Goal: Information Seeking & Learning: Learn about a topic

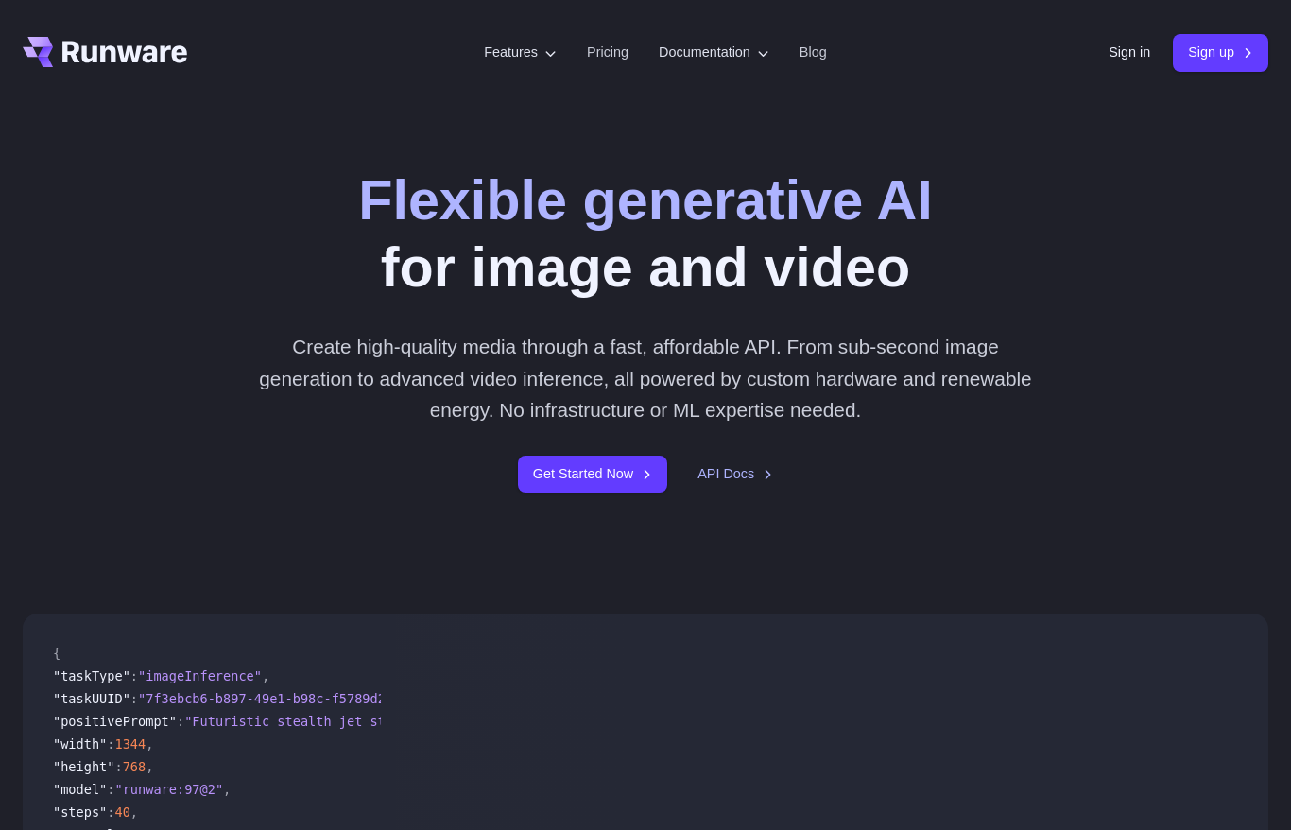
click at [1109, 69] on div "Sign in Sign up" at bounding box center [1189, 52] width 160 height 37
click at [1125, 56] on link "Sign in" at bounding box center [1130, 53] width 42 height 22
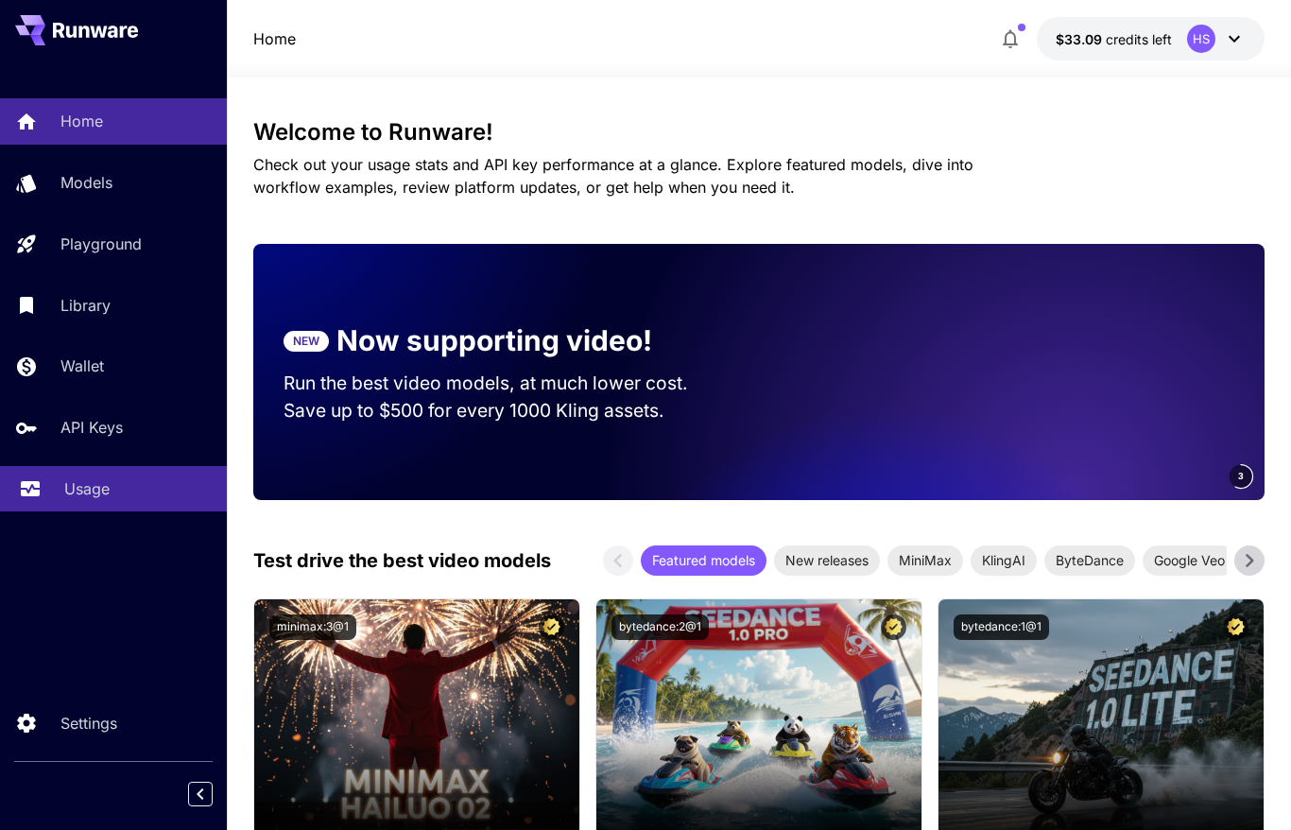
click at [97, 500] on p "Usage" at bounding box center [86, 488] width 45 height 23
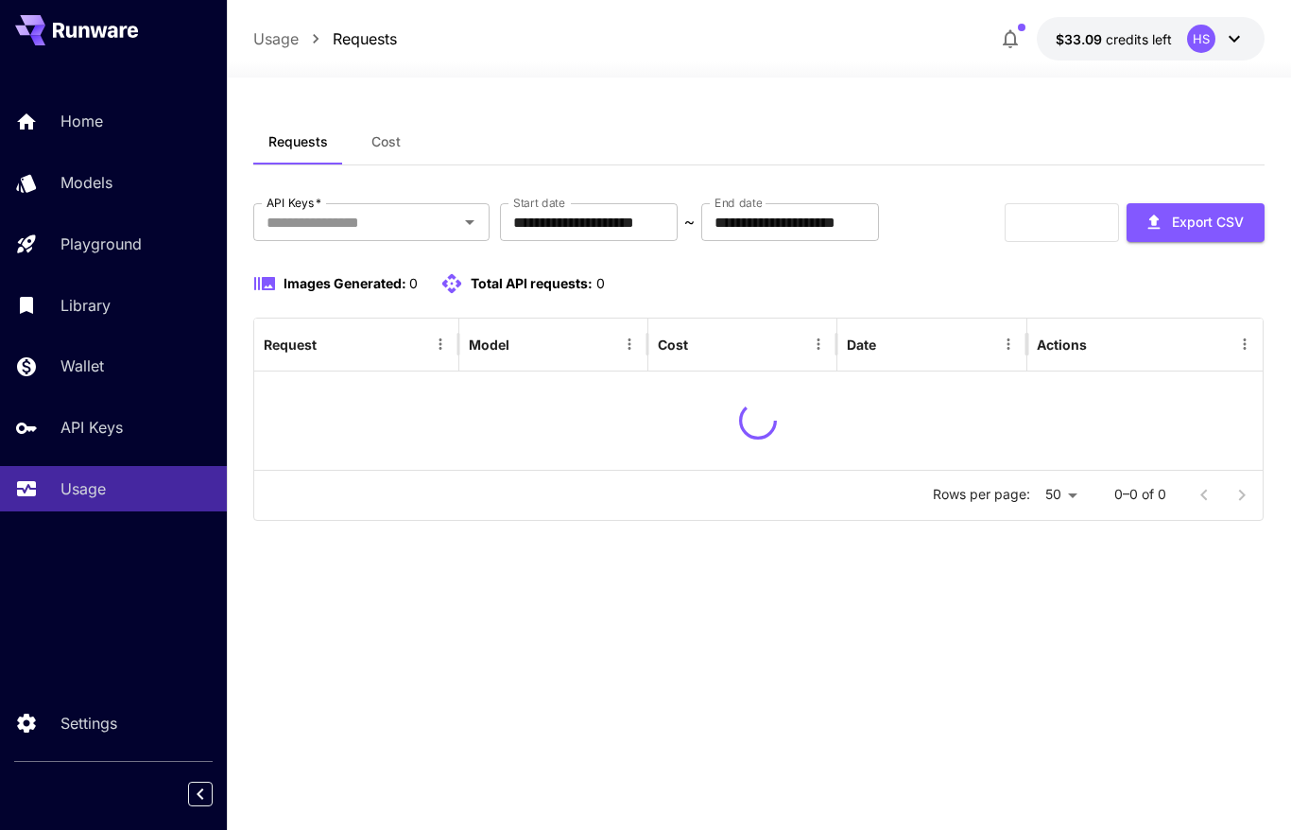
click at [862, 73] on div at bounding box center [759, 66] width 1065 height 23
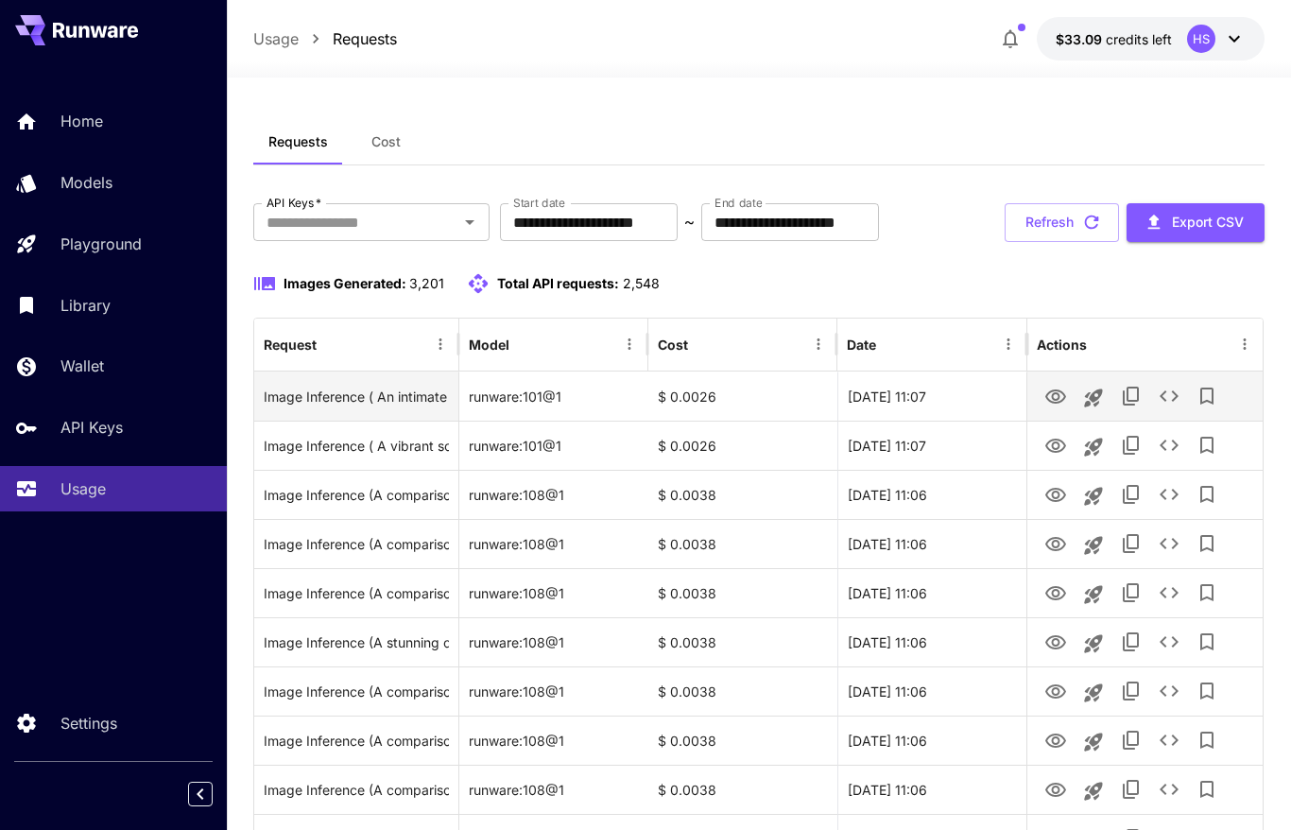
scroll to position [92, 0]
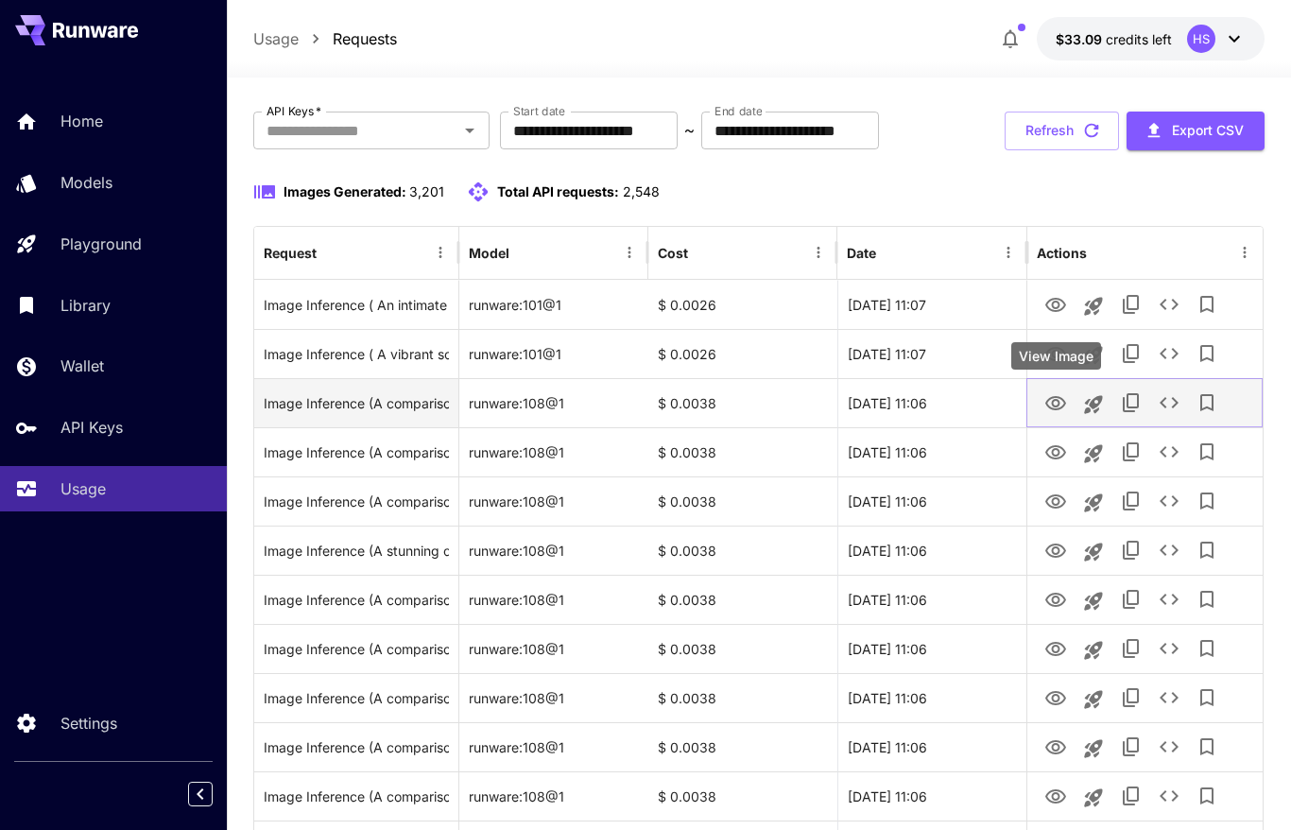
click at [1060, 399] on icon "View Image" at bounding box center [1056, 403] width 23 height 23
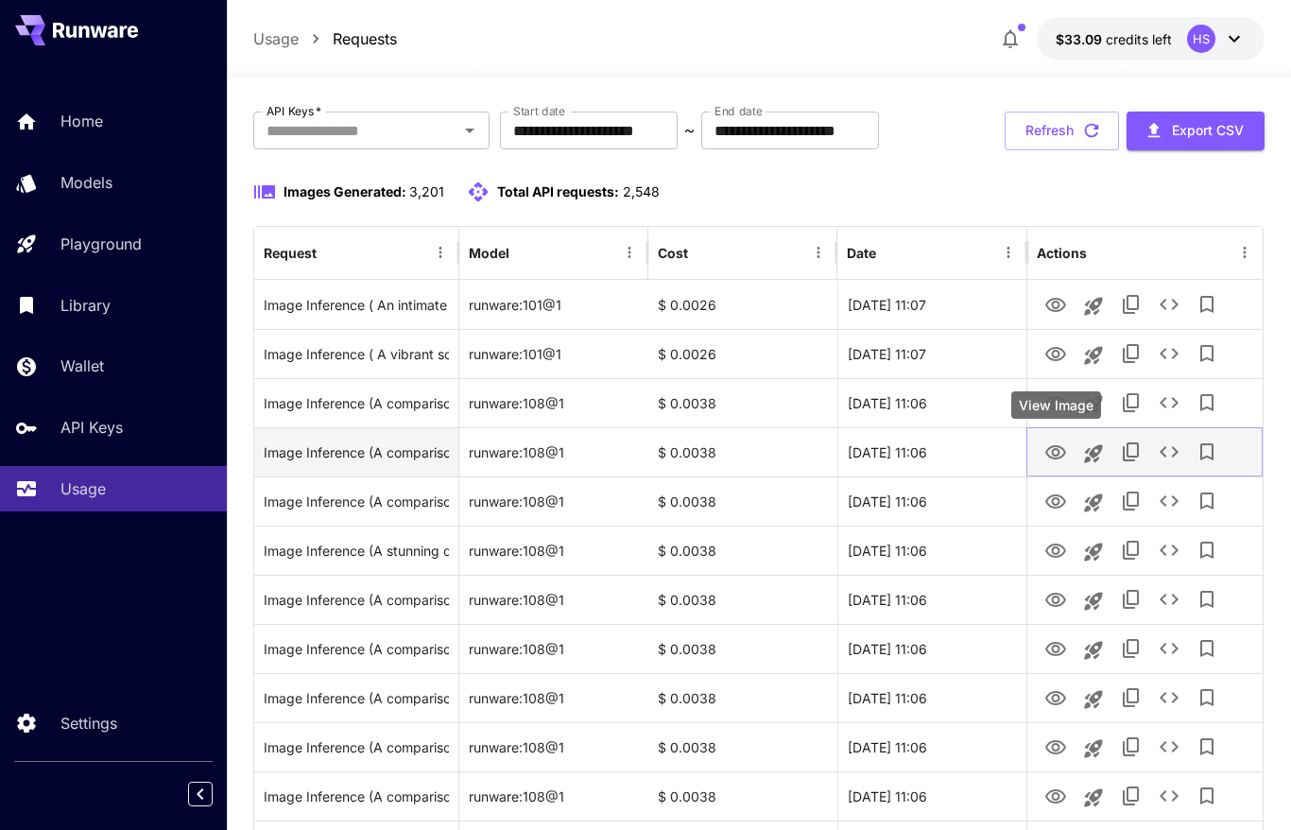
click at [1059, 448] on icon "View Image" at bounding box center [1056, 453] width 23 height 23
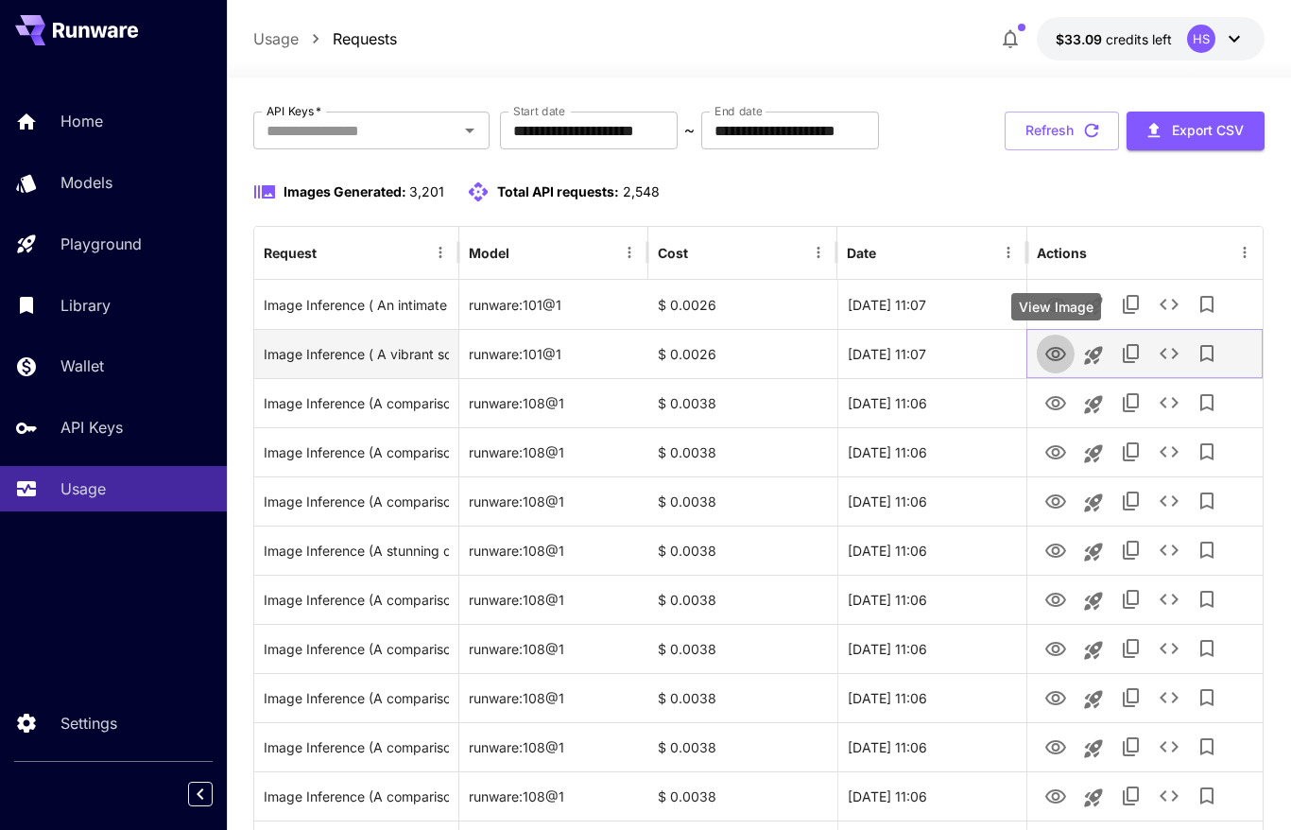
click at [1053, 358] on icon "View Image" at bounding box center [1056, 354] width 23 height 23
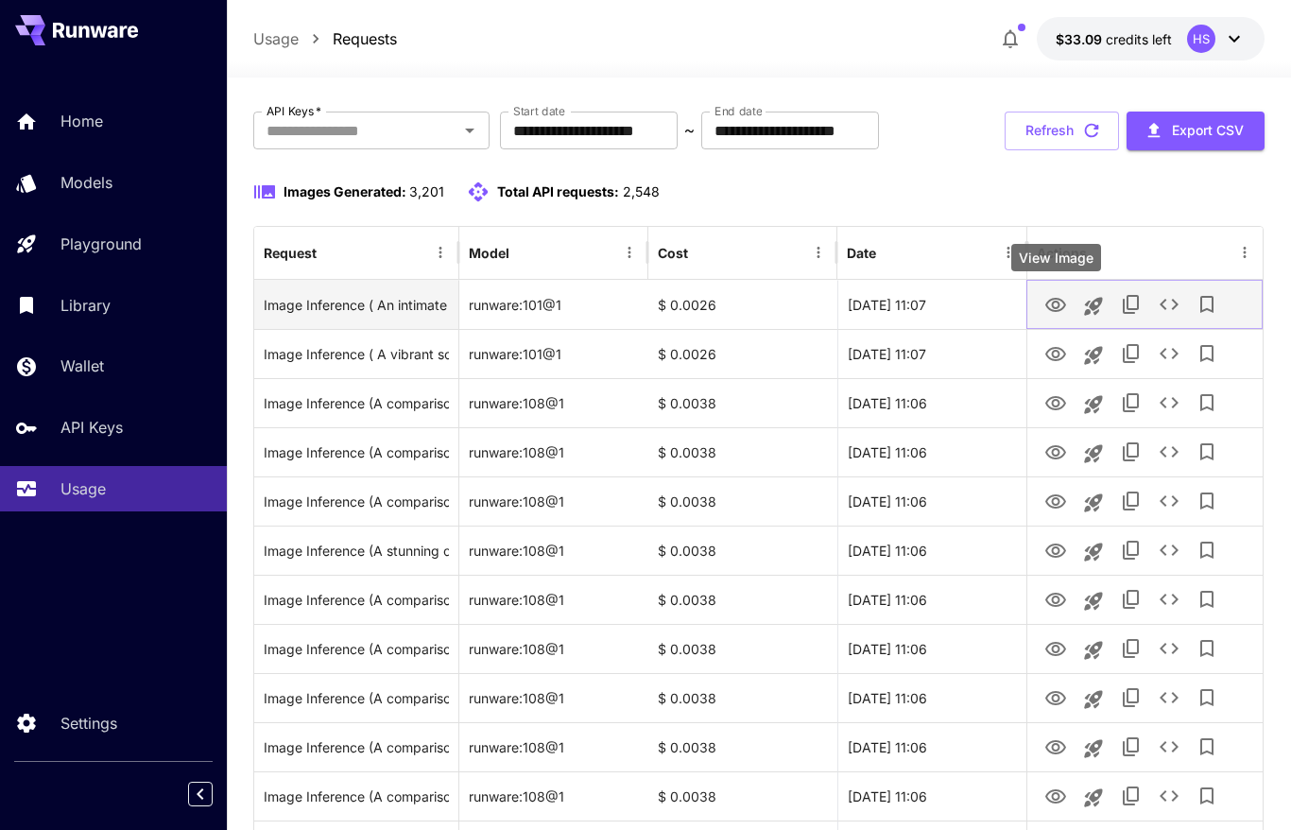
click at [1060, 302] on icon "View Image" at bounding box center [1056, 305] width 23 height 23
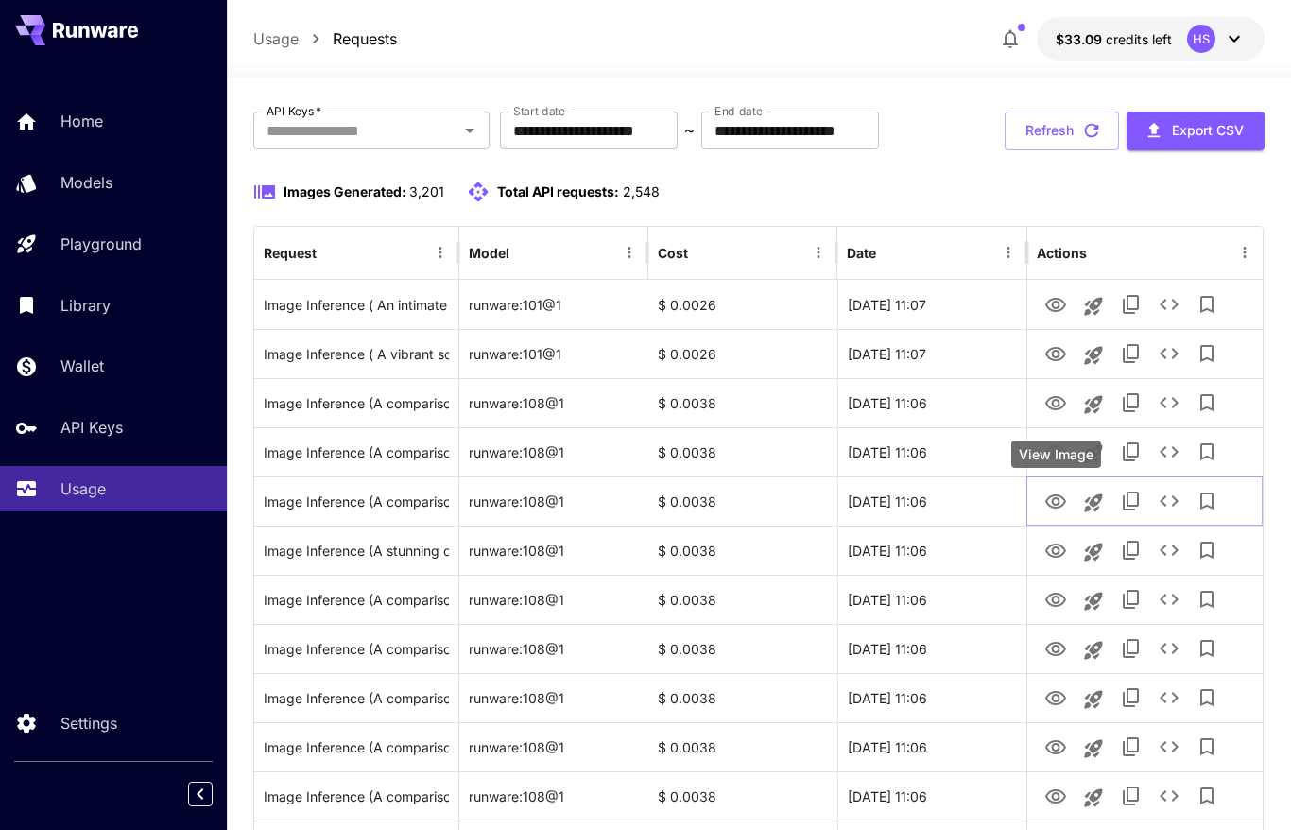
click at [1055, 464] on div "View Image" at bounding box center [1057, 454] width 90 height 27
click at [1057, 504] on icon "View Image" at bounding box center [1056, 501] width 21 height 14
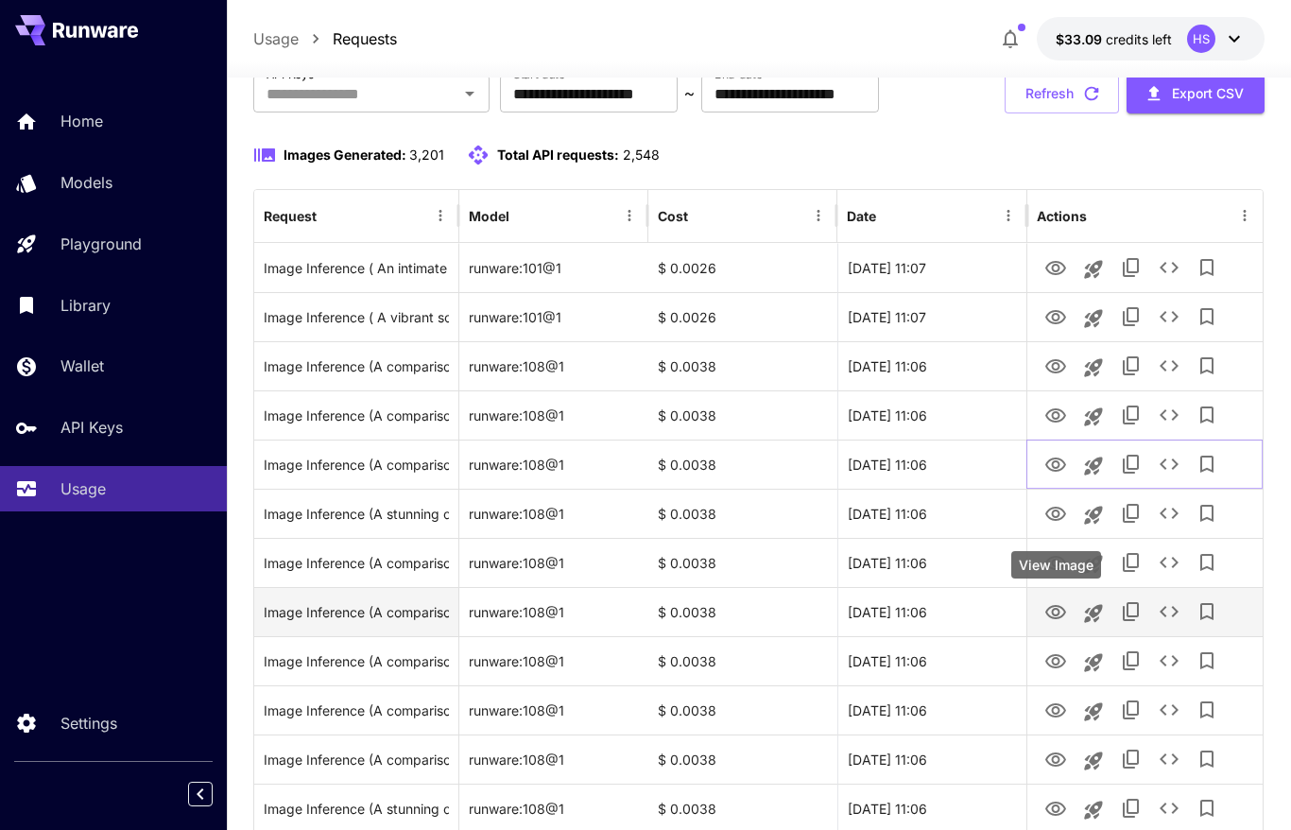
scroll to position [238, 0]
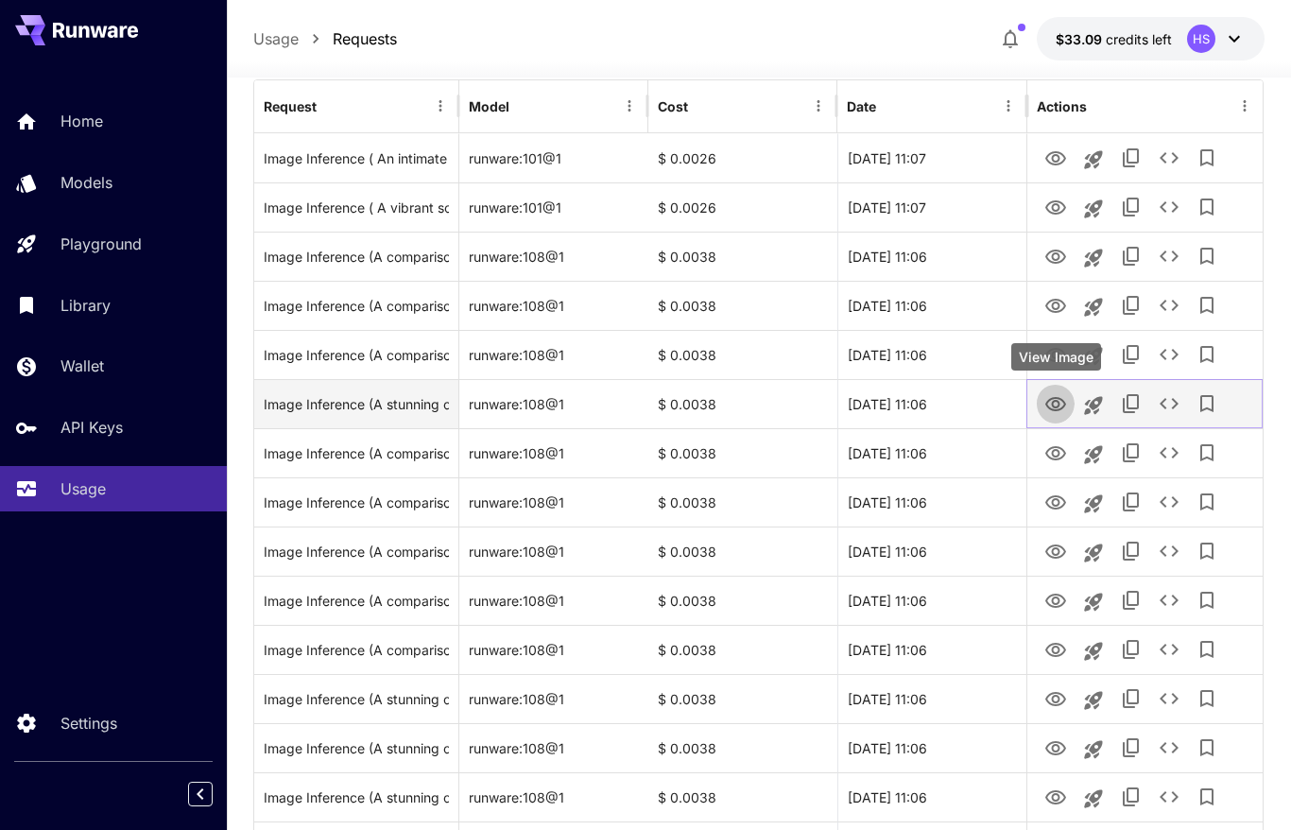
click at [1053, 409] on icon "View Image" at bounding box center [1056, 404] width 21 height 14
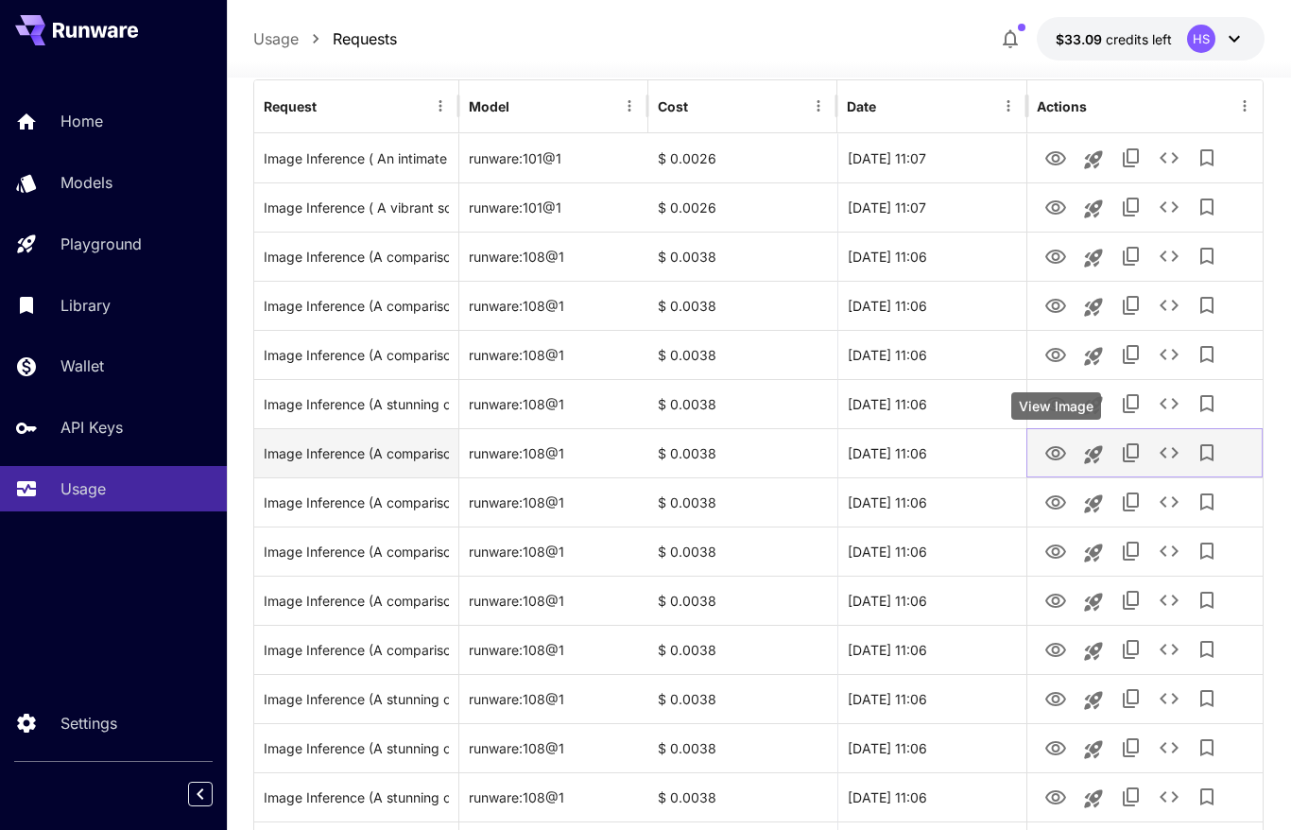
click at [1051, 462] on icon "View Image" at bounding box center [1056, 453] width 23 height 23
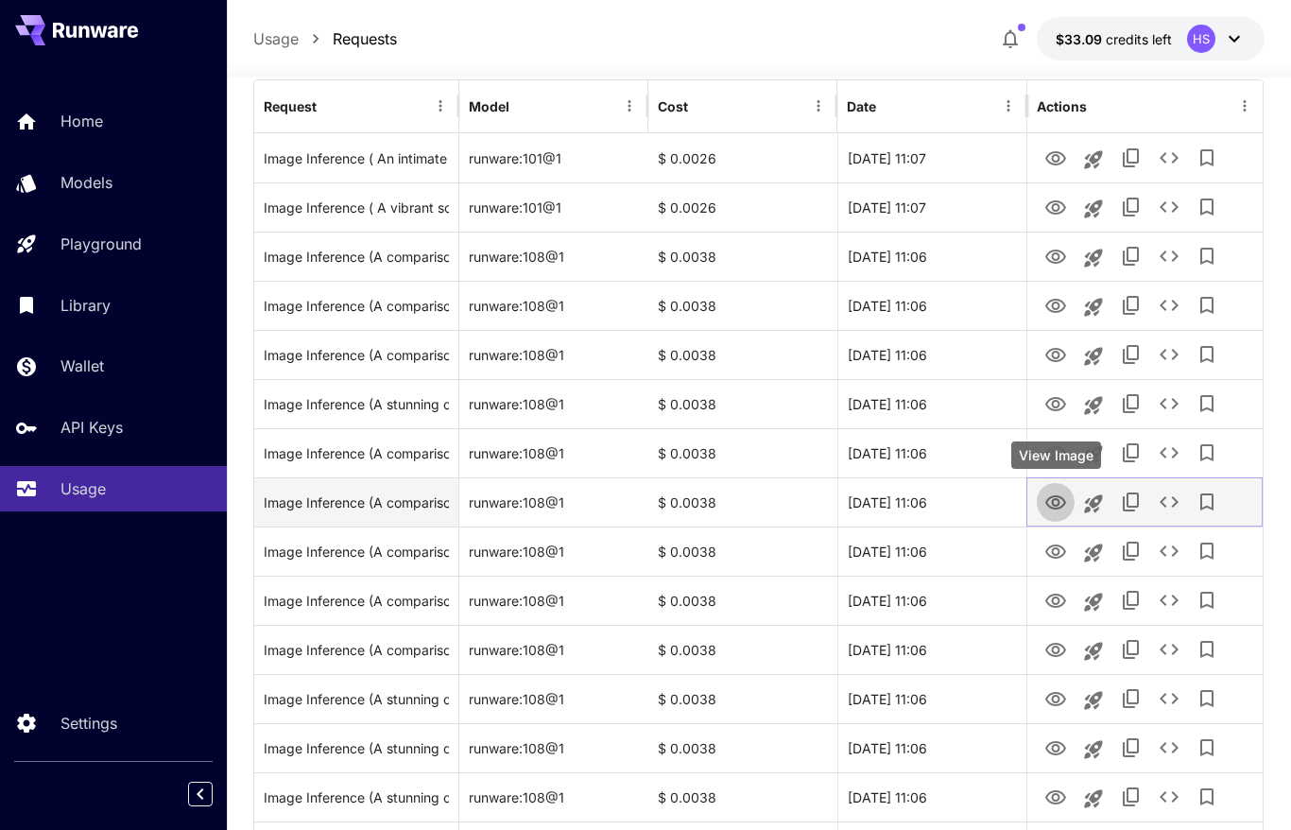
click at [1063, 503] on icon "View Image" at bounding box center [1056, 503] width 23 height 23
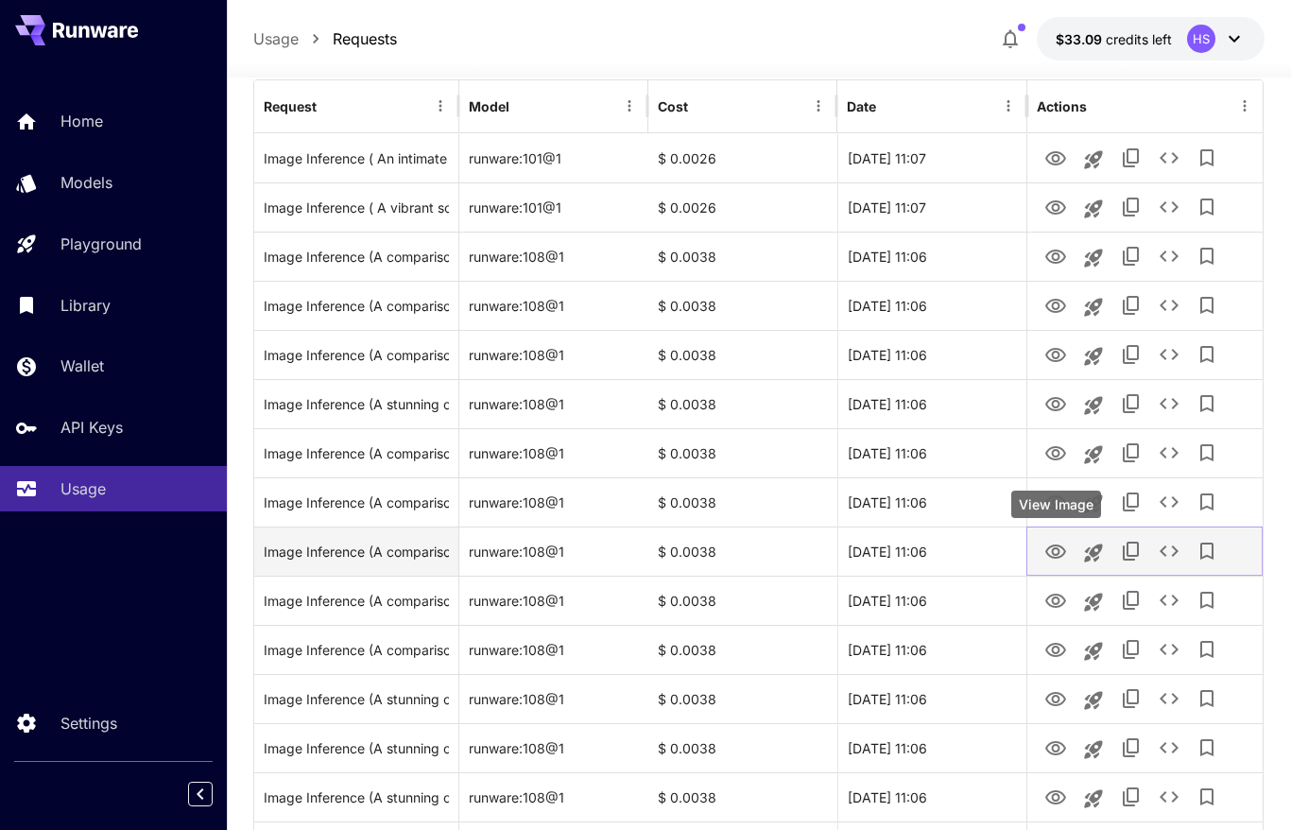
click at [1054, 547] on icon "View Image" at bounding box center [1056, 552] width 21 height 14
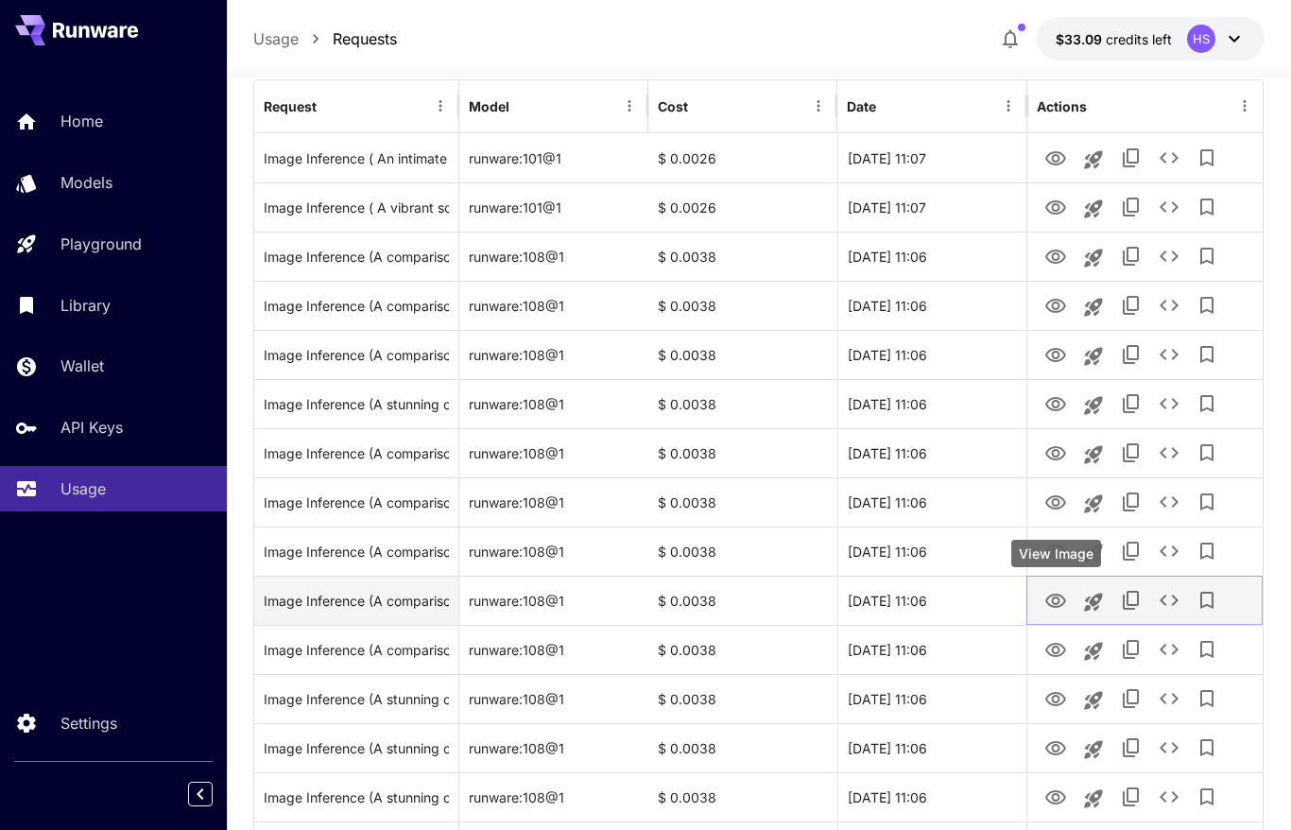
click at [1058, 596] on icon "View Image" at bounding box center [1056, 601] width 23 height 23
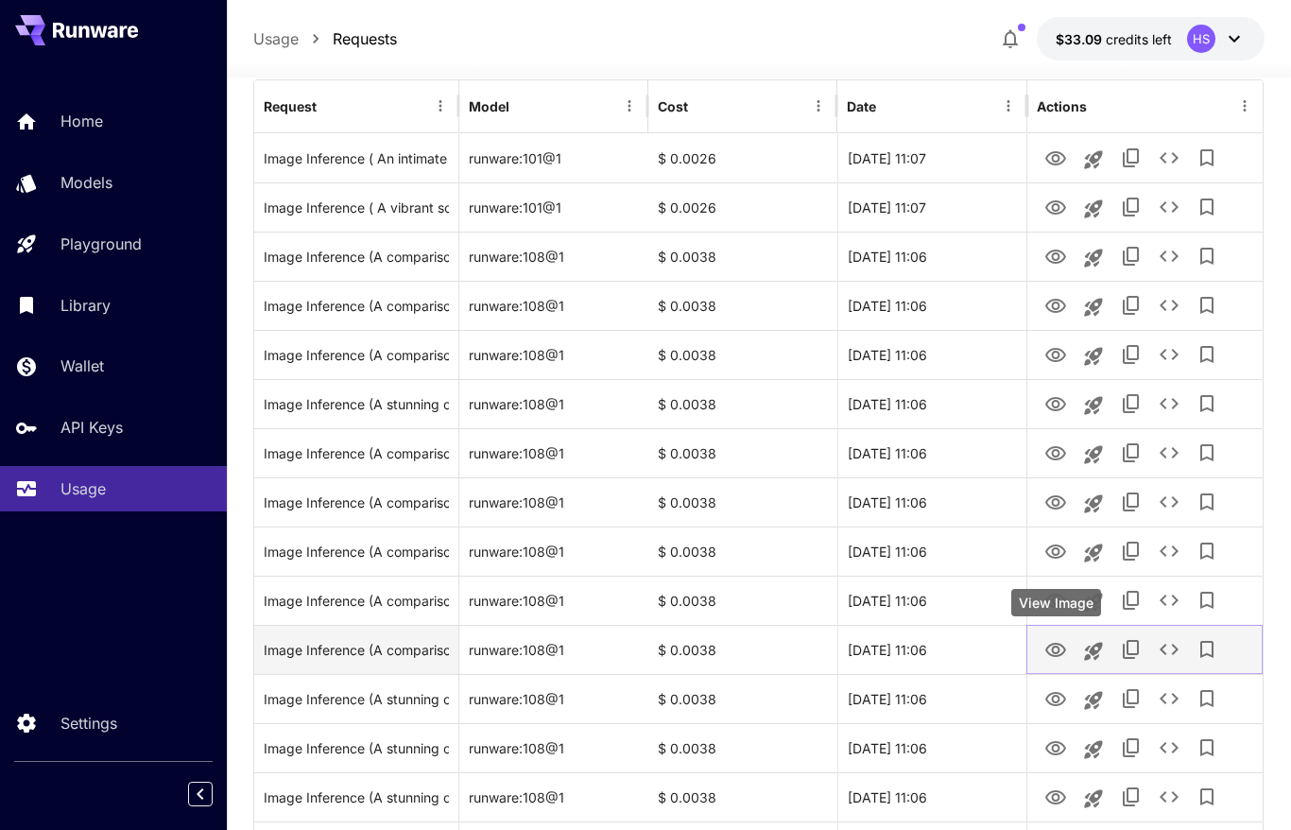
click at [1058, 653] on icon "View Image" at bounding box center [1056, 650] width 23 height 23
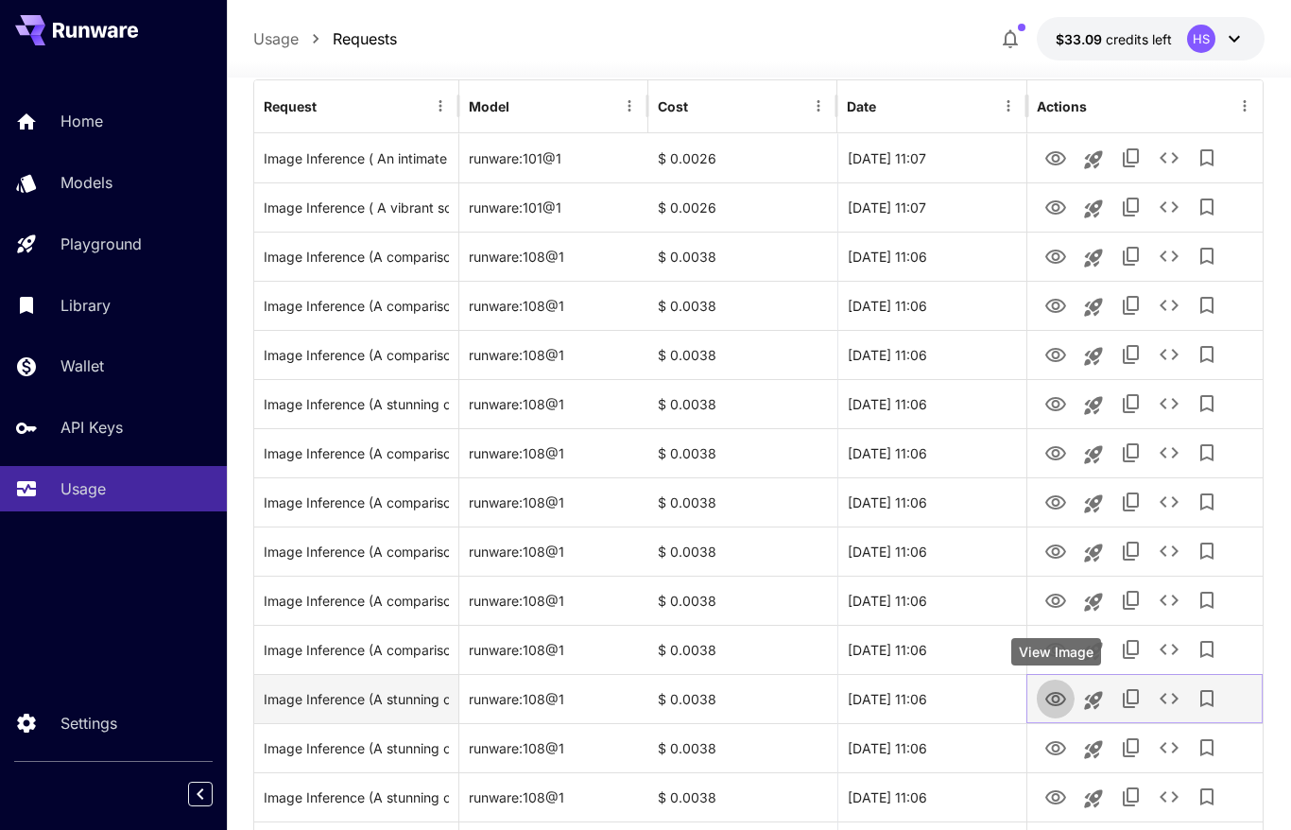
click at [1058, 689] on icon "View Image" at bounding box center [1056, 699] width 23 height 23
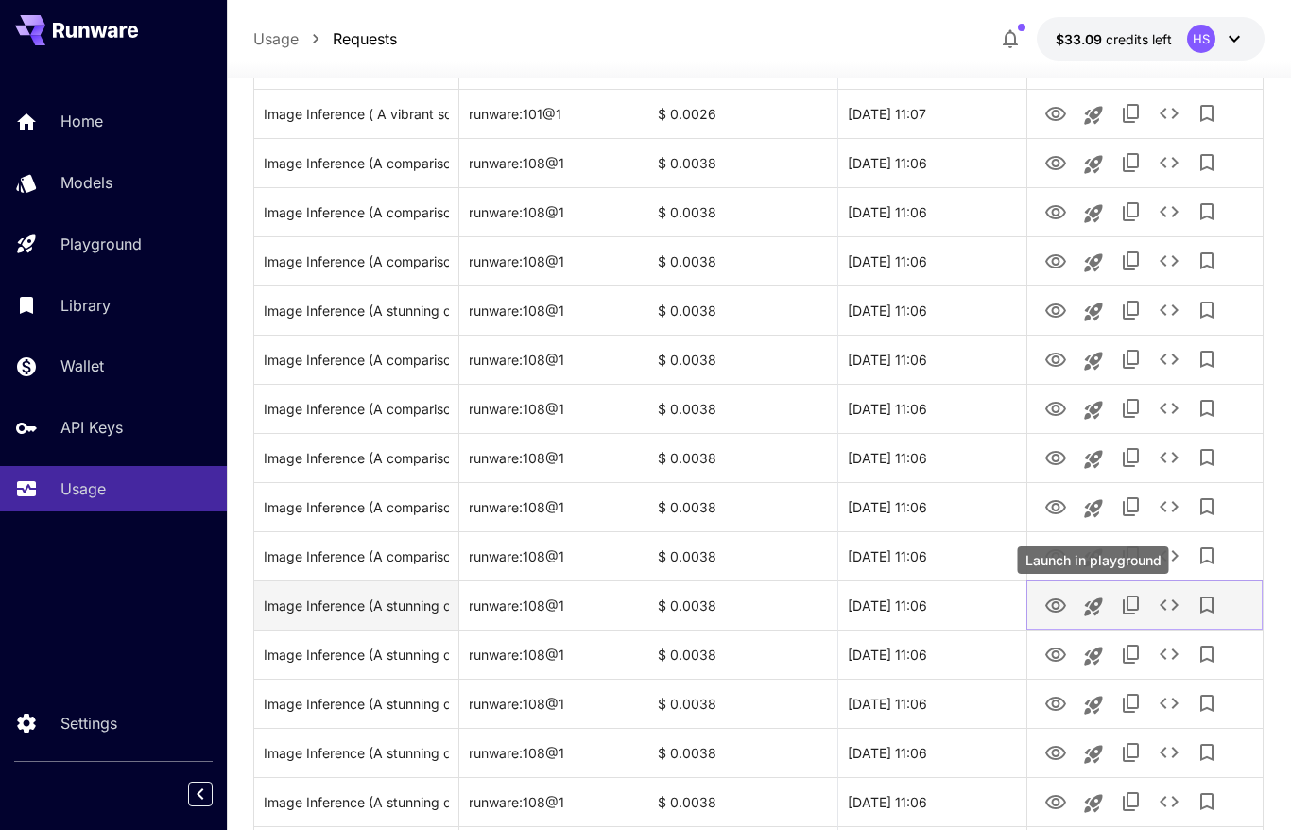
scroll to position [344, 0]
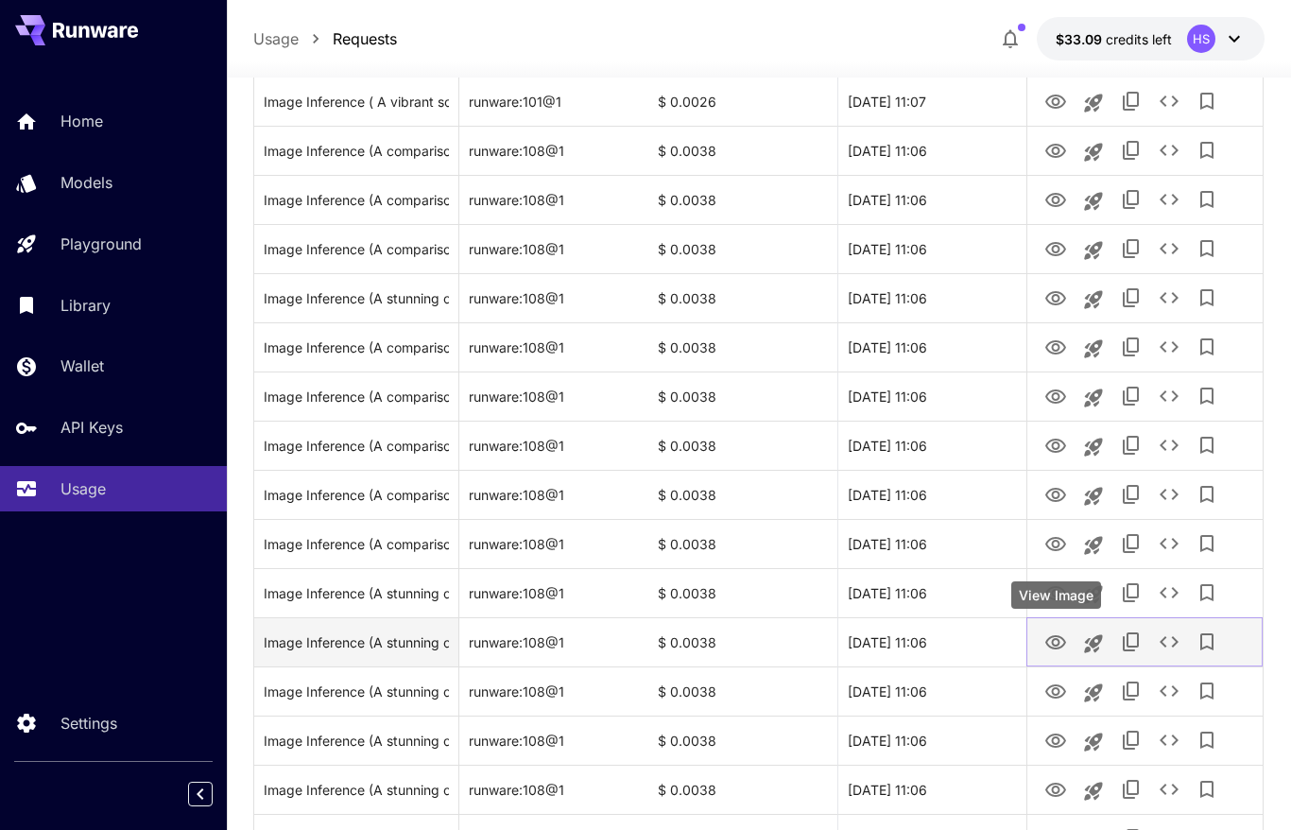
click at [1055, 650] on icon "View Image" at bounding box center [1056, 643] width 23 height 23
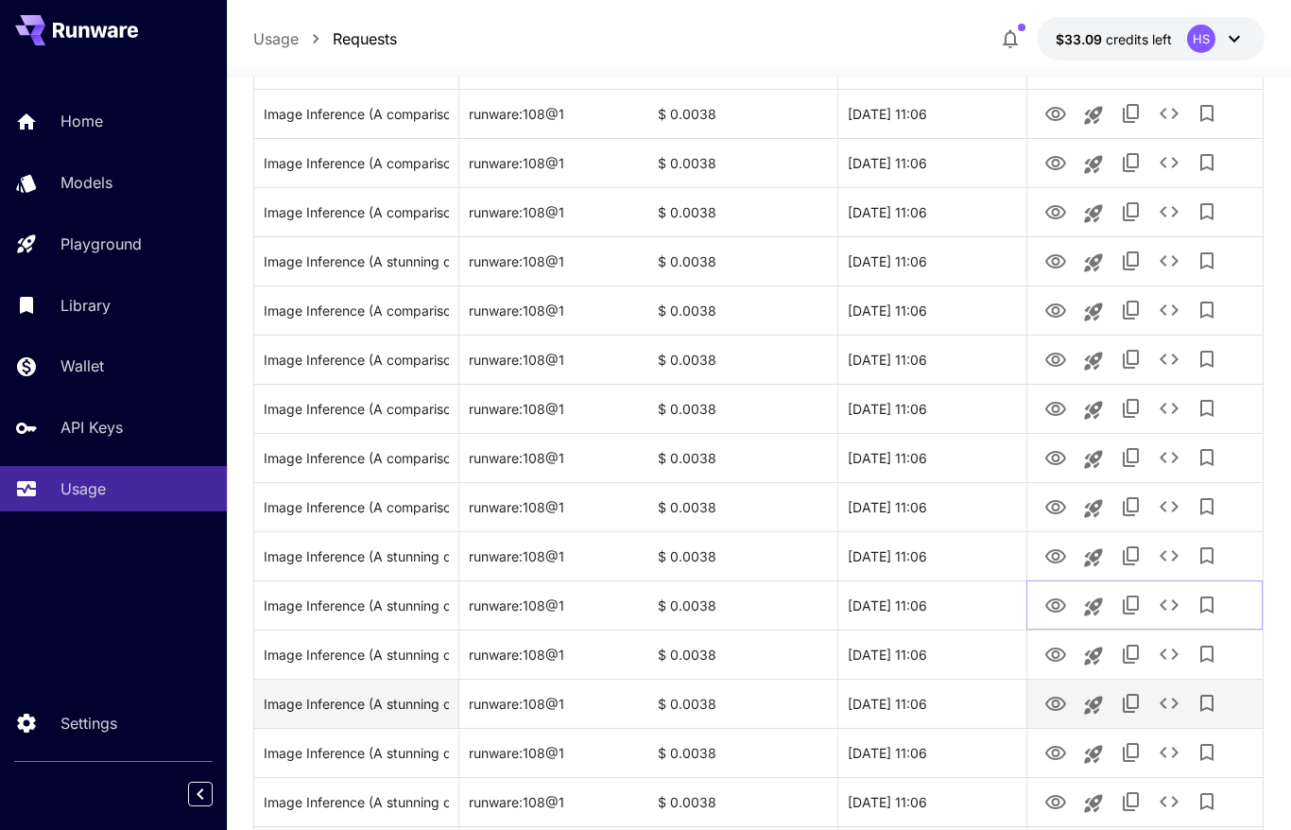
scroll to position [496, 0]
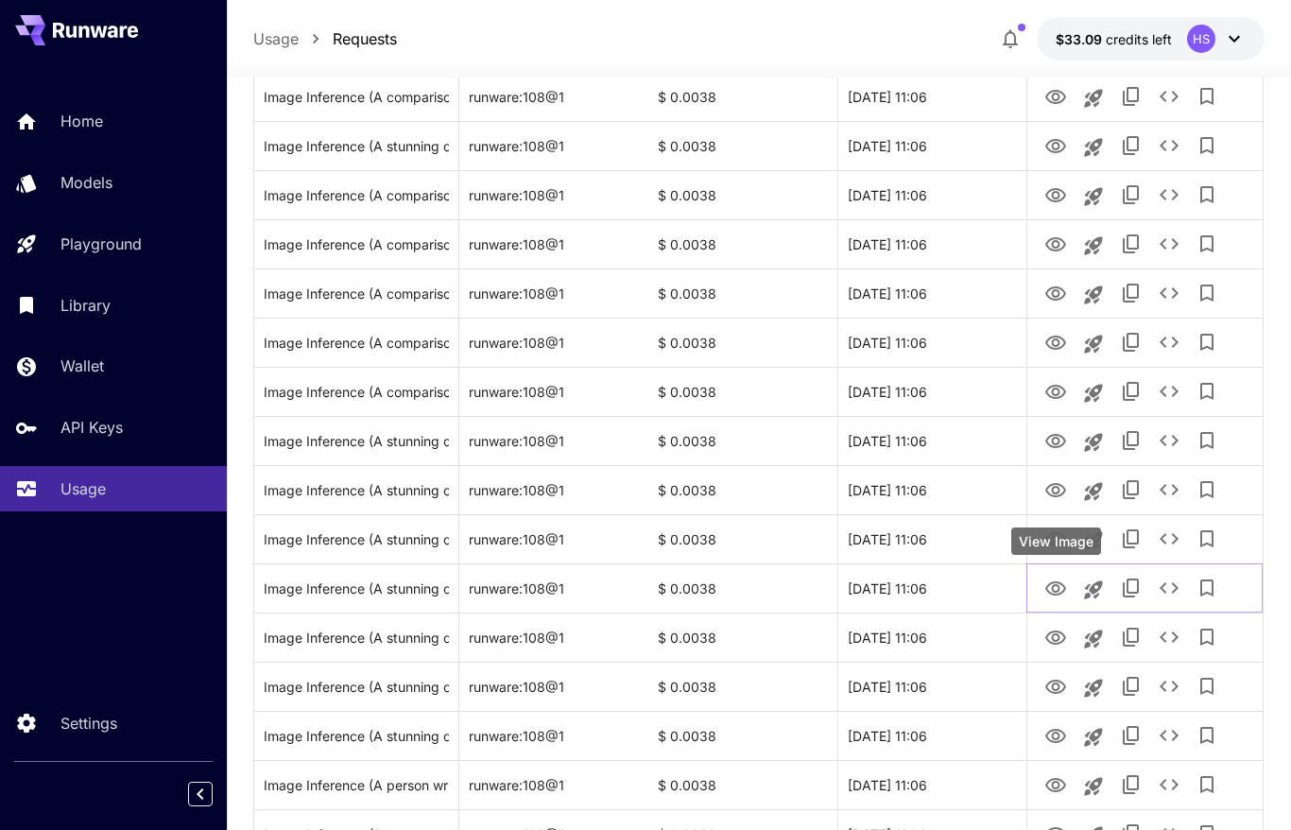
click at [1062, 543] on div "View Image" at bounding box center [1057, 541] width 90 height 27
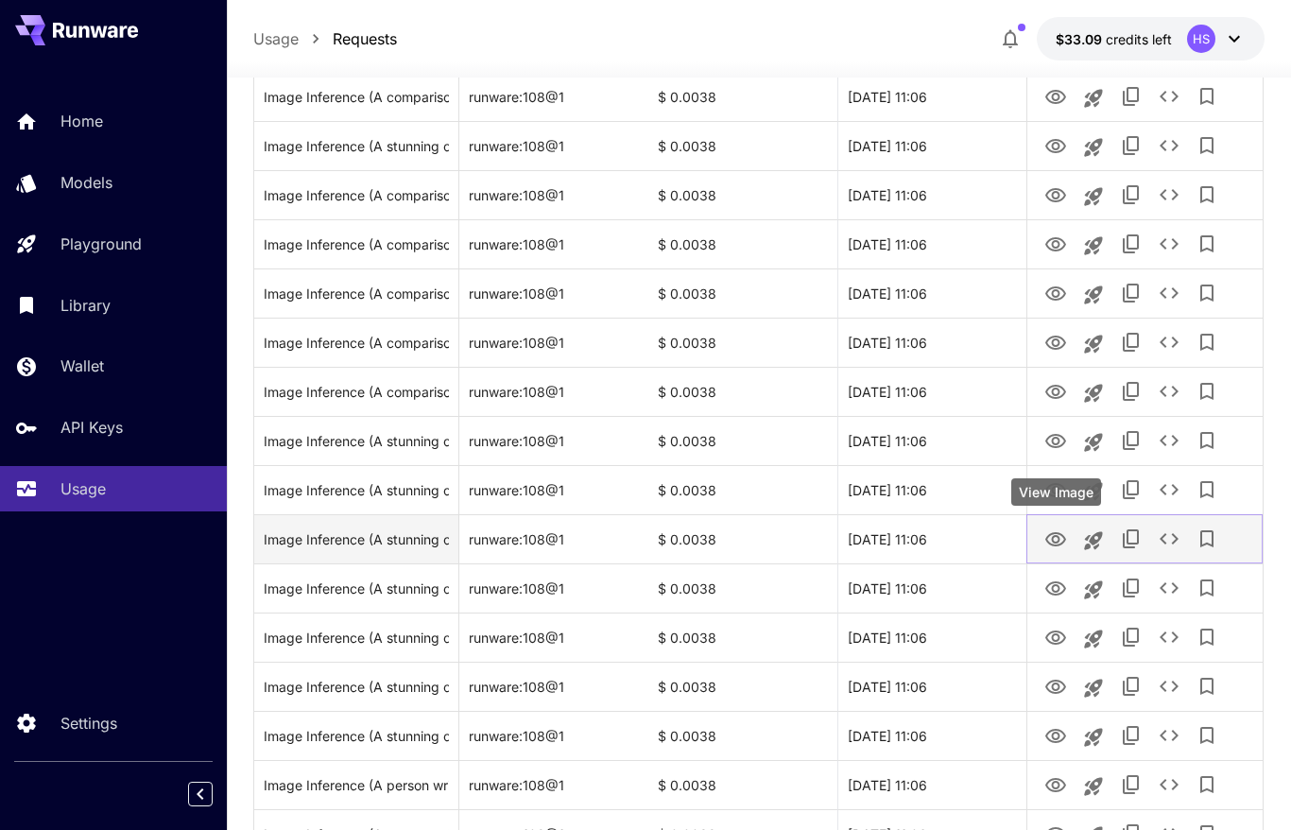
click at [1062, 542] on icon "View Image" at bounding box center [1056, 539] width 23 height 23
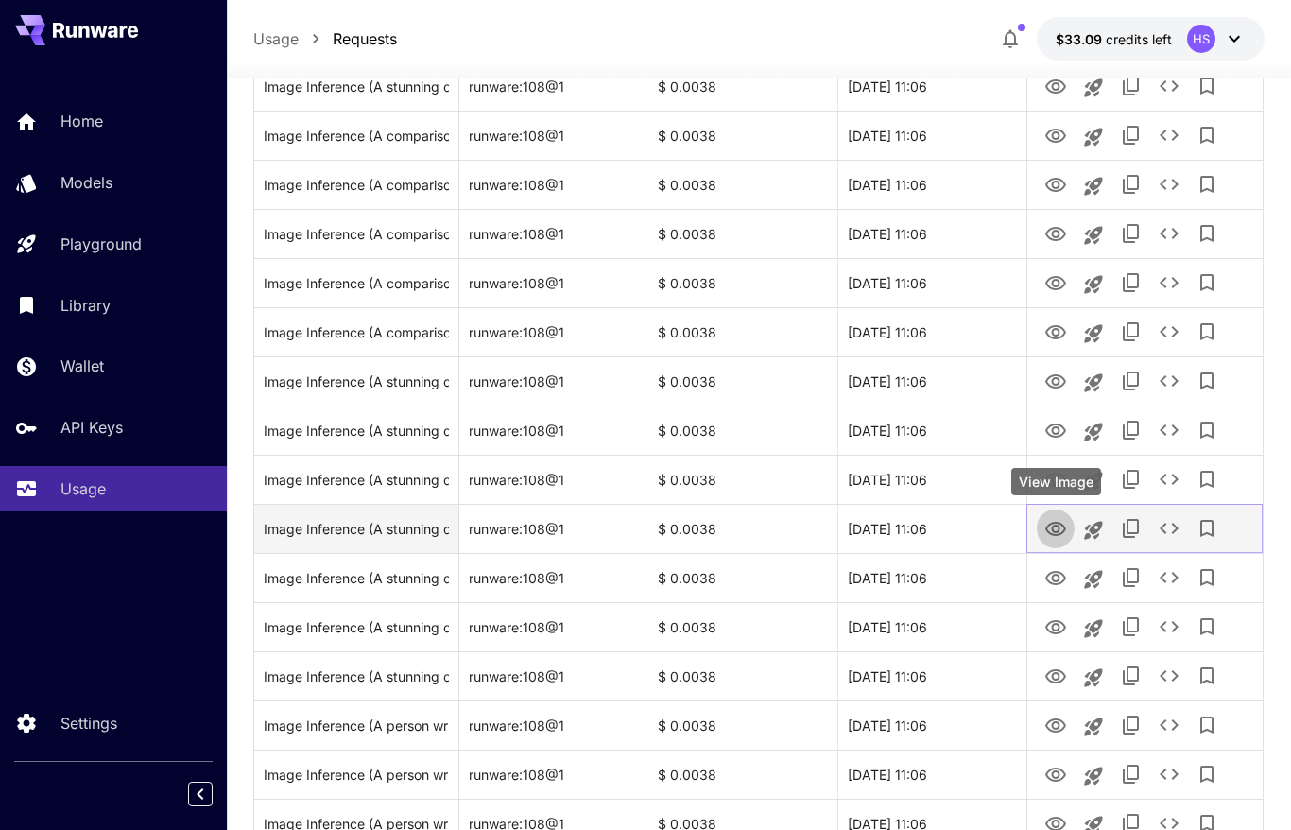
click at [1052, 525] on icon "View Image" at bounding box center [1056, 529] width 23 height 23
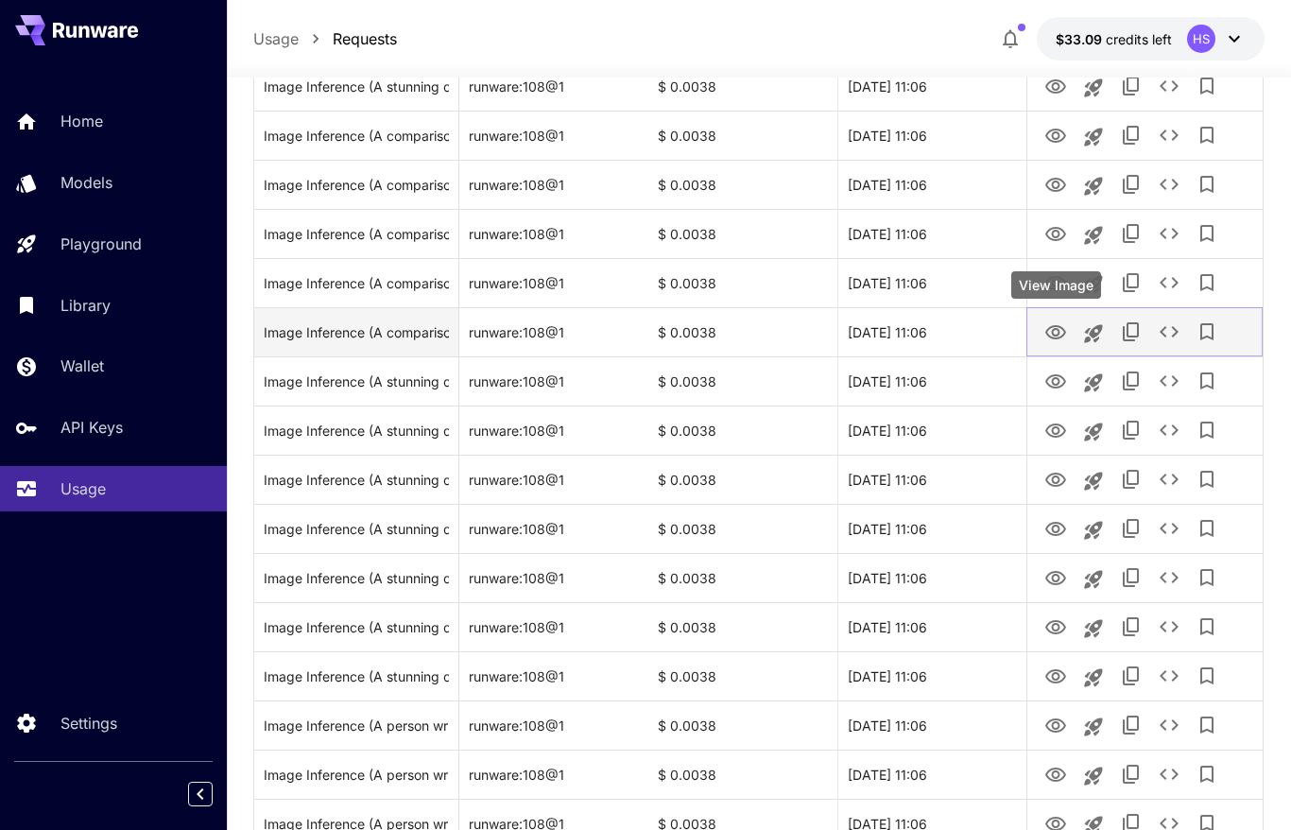
click at [1060, 283] on div "View Image" at bounding box center [1057, 284] width 90 height 27
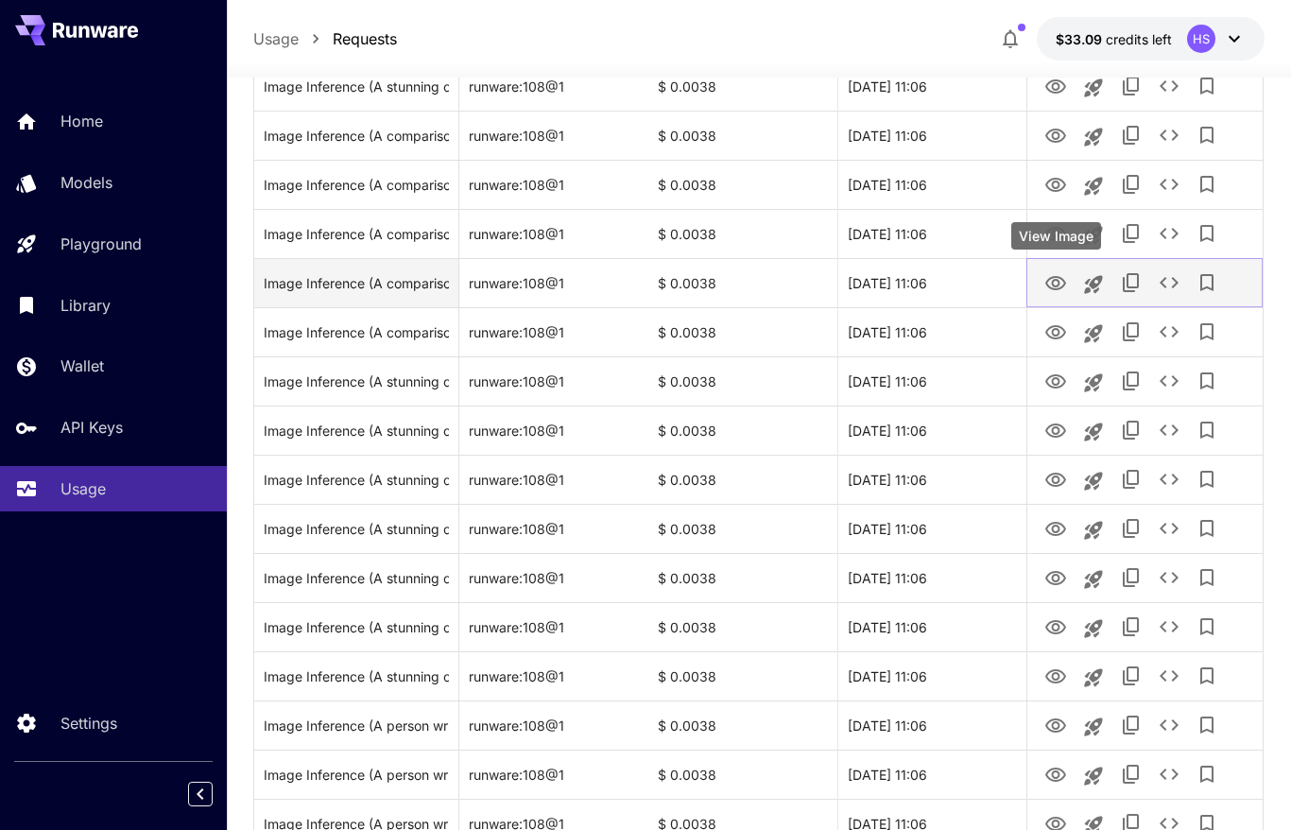
click at [1050, 286] on icon "View Image" at bounding box center [1056, 283] width 23 height 23
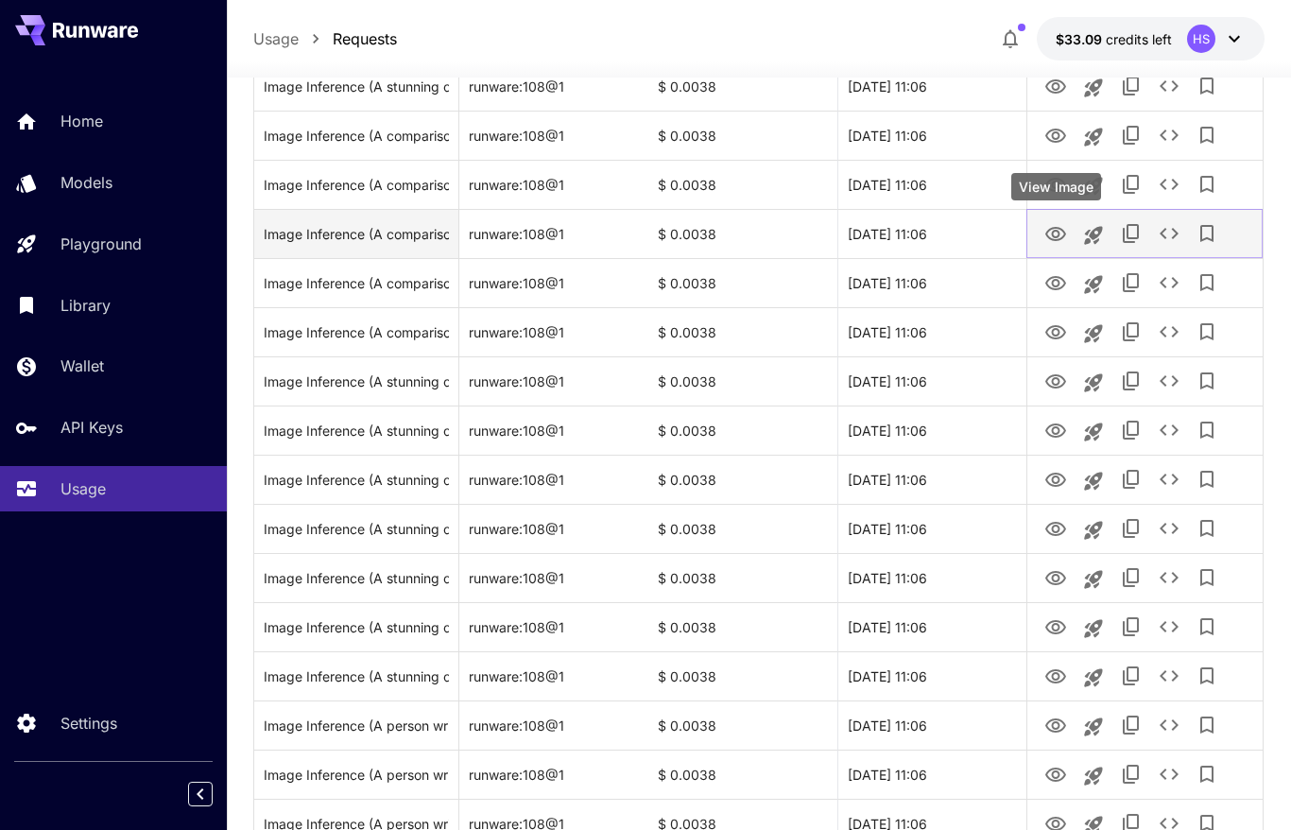
click at [1062, 238] on icon "View Image" at bounding box center [1056, 234] width 21 height 14
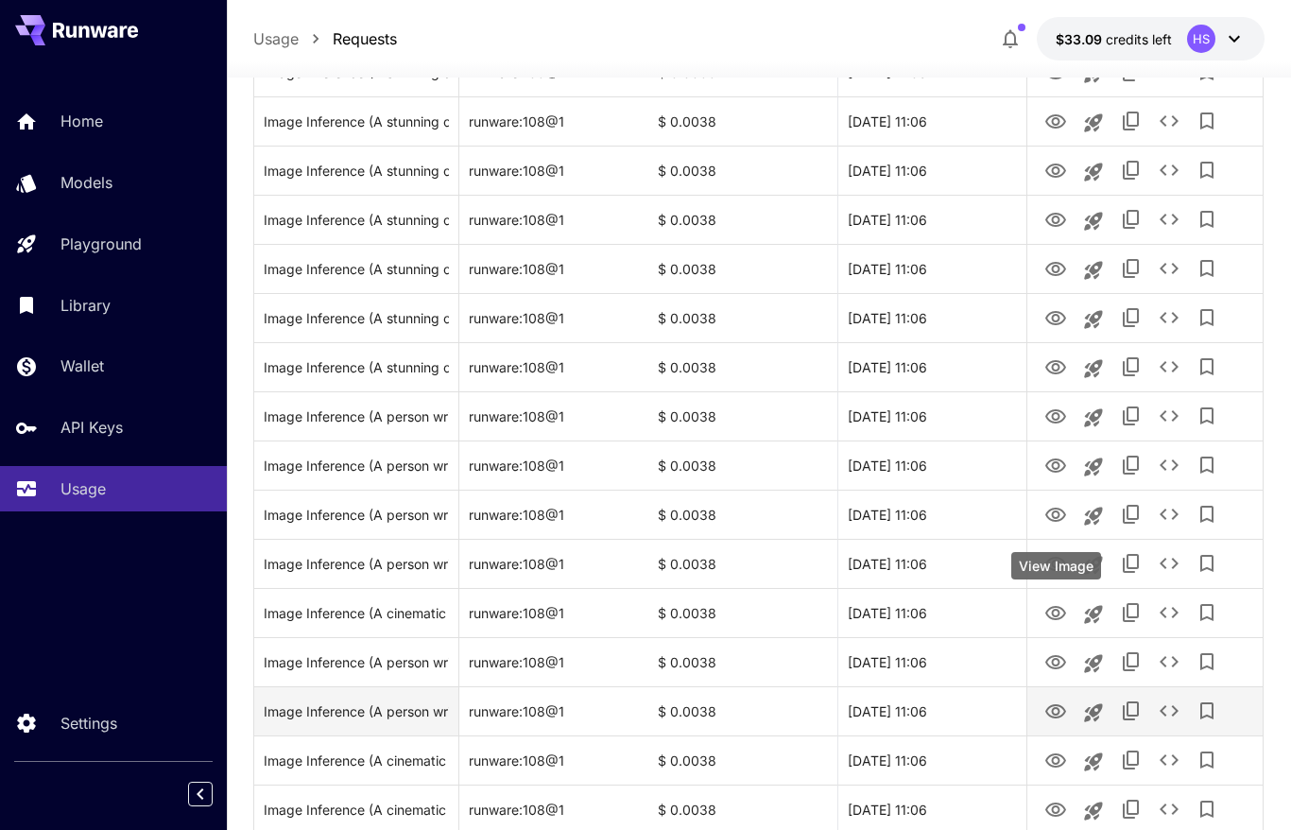
scroll to position [942, 0]
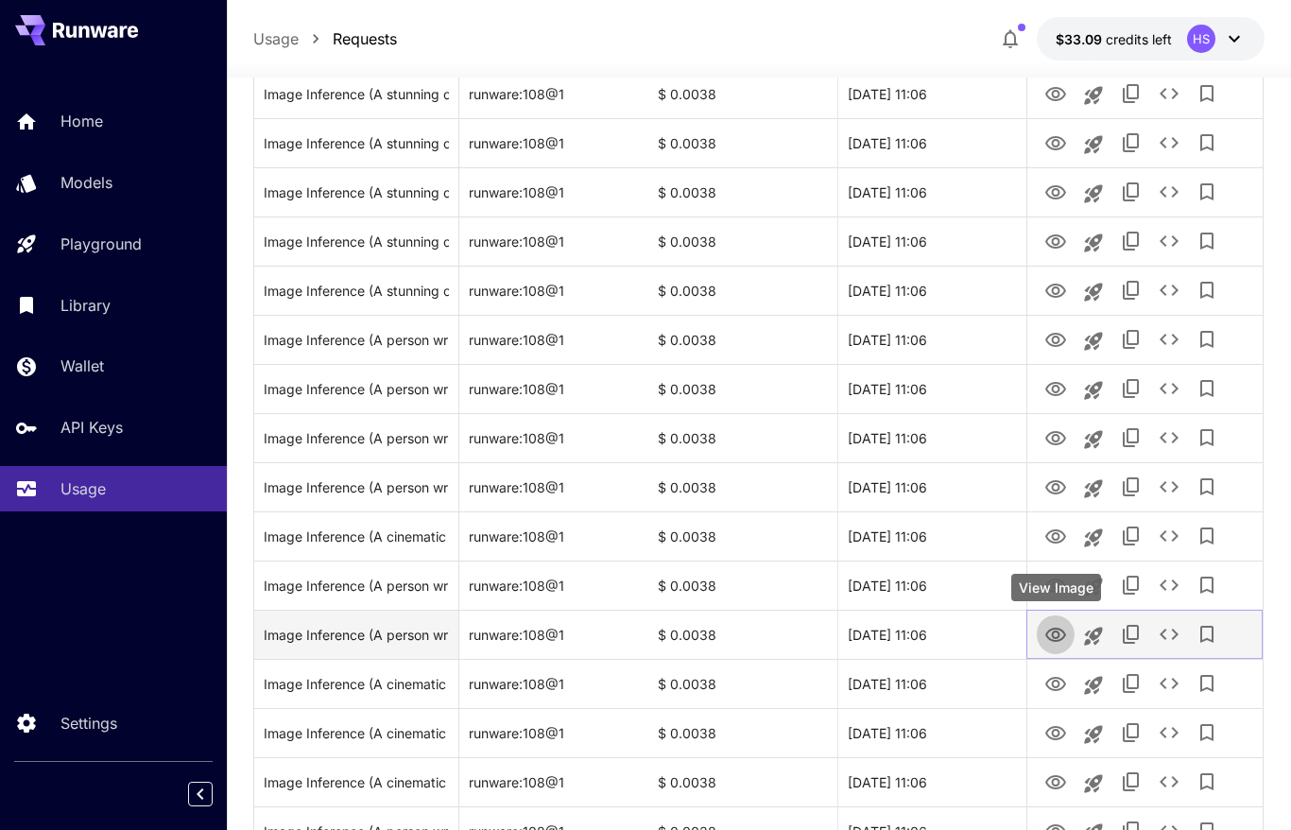
click at [1061, 637] on icon "View Image" at bounding box center [1056, 635] width 23 height 23
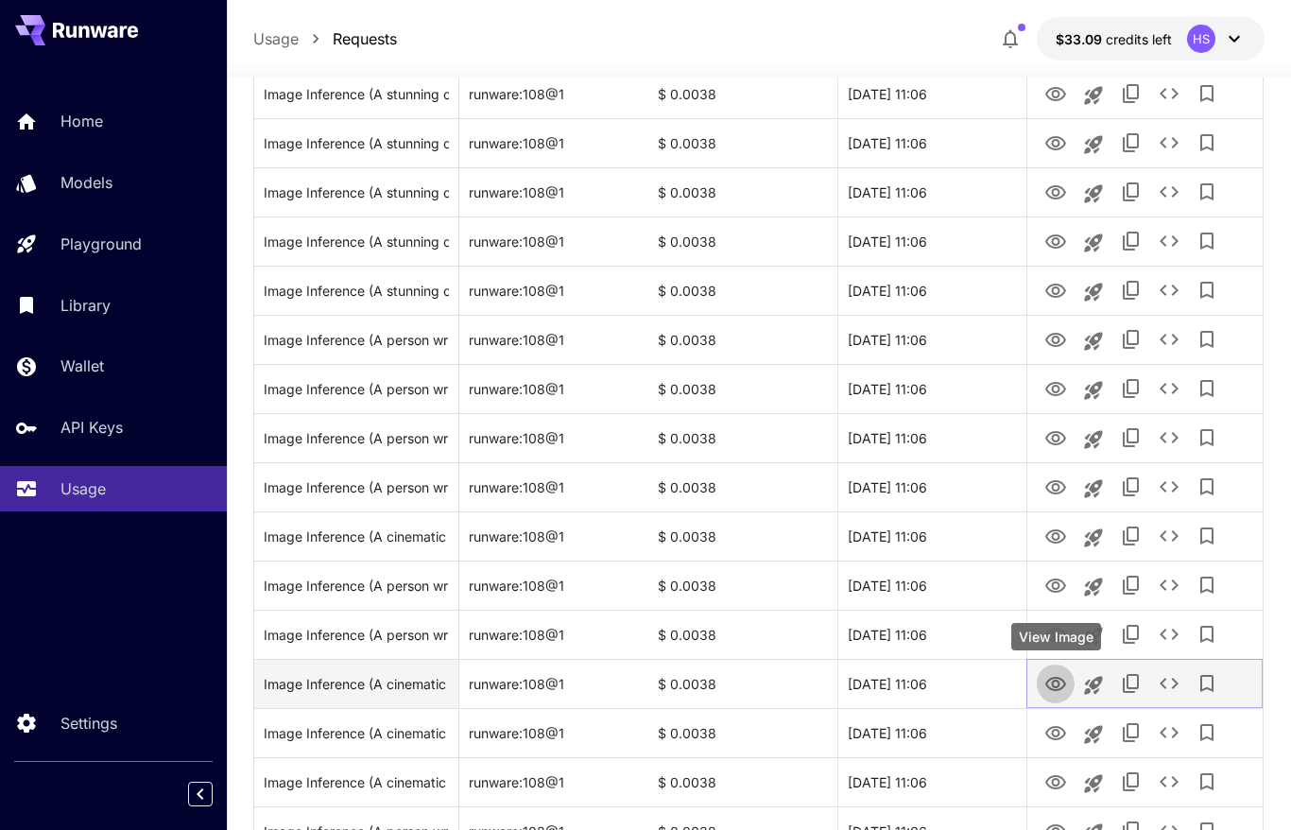
click at [1061, 689] on icon "View Image" at bounding box center [1056, 684] width 23 height 23
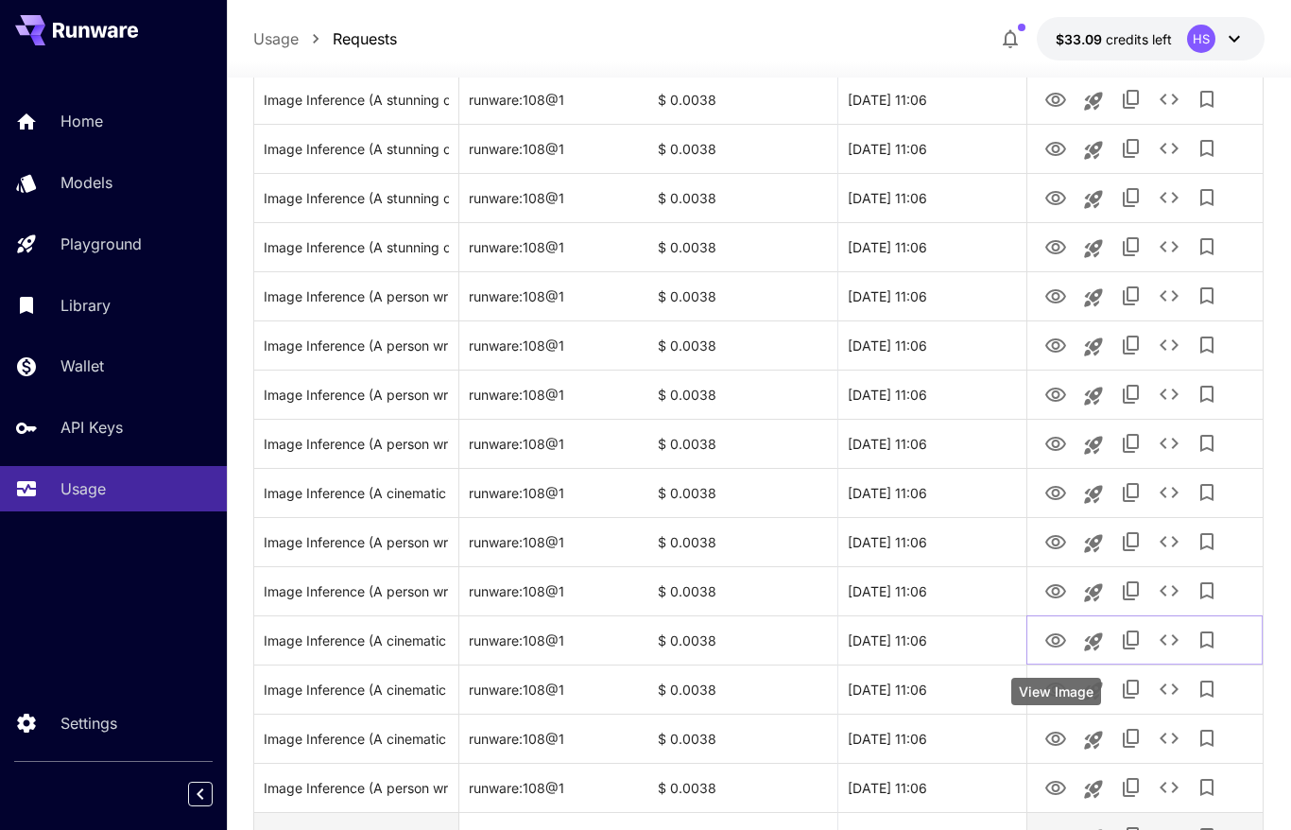
scroll to position [1086, 0]
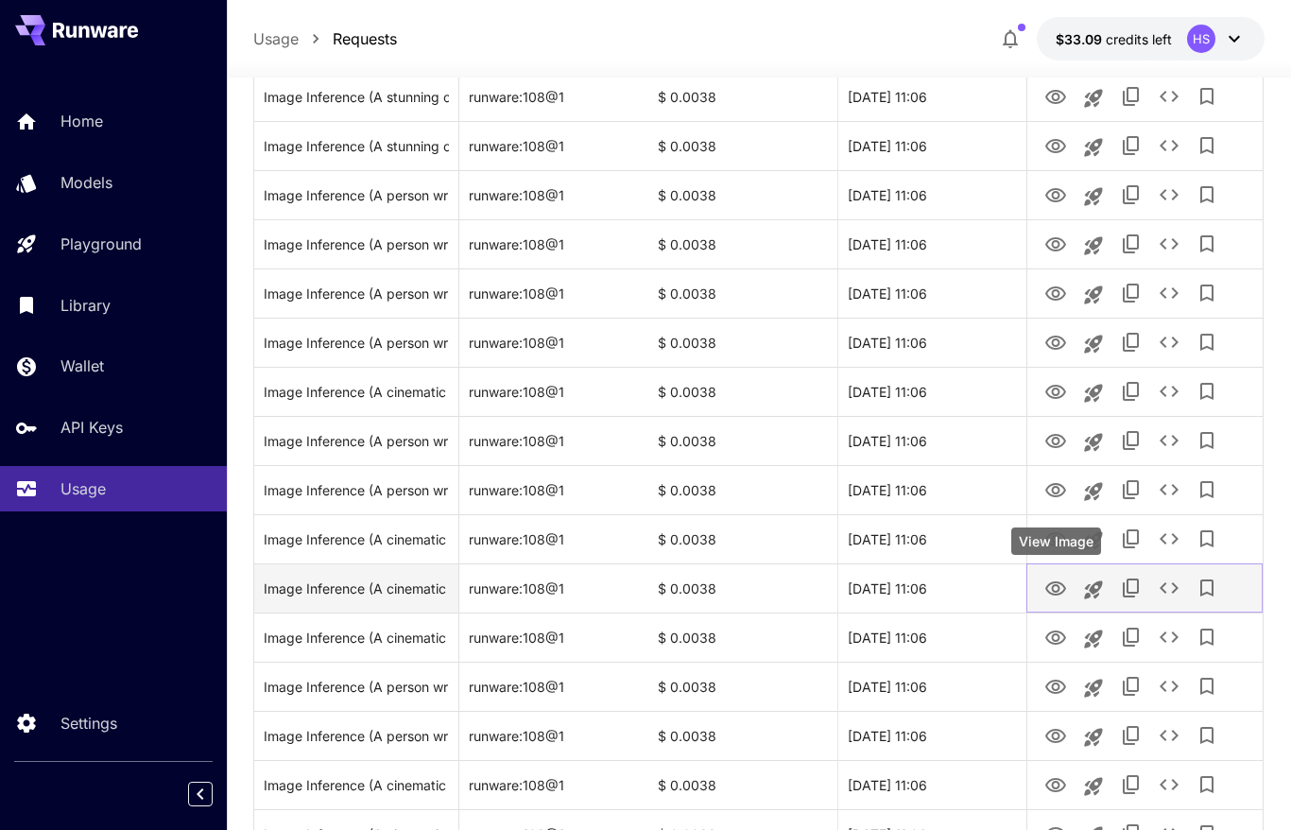
click at [1056, 595] on icon "View Image" at bounding box center [1056, 588] width 21 height 14
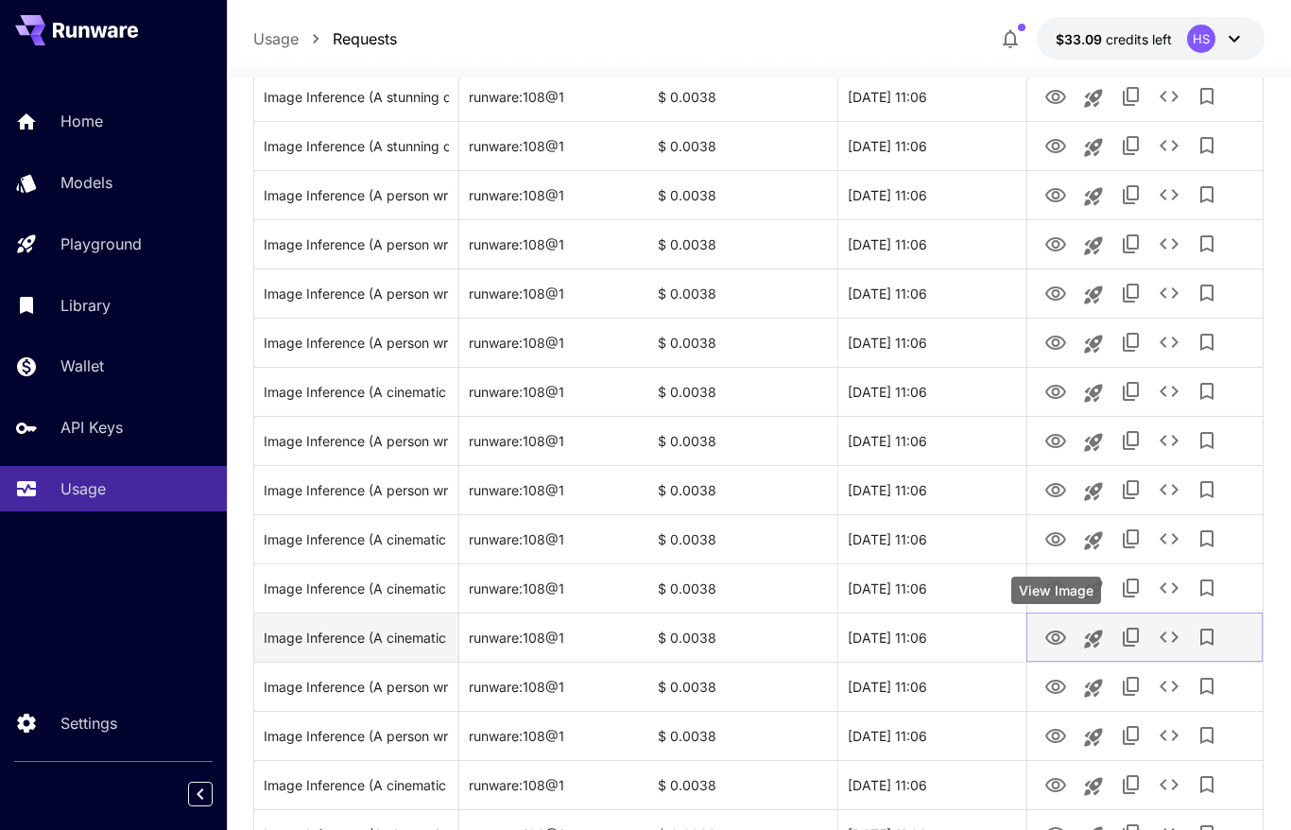
click at [1067, 637] on button "View Image" at bounding box center [1056, 636] width 38 height 39
click at [1047, 640] on icon "View Image" at bounding box center [1056, 638] width 23 height 23
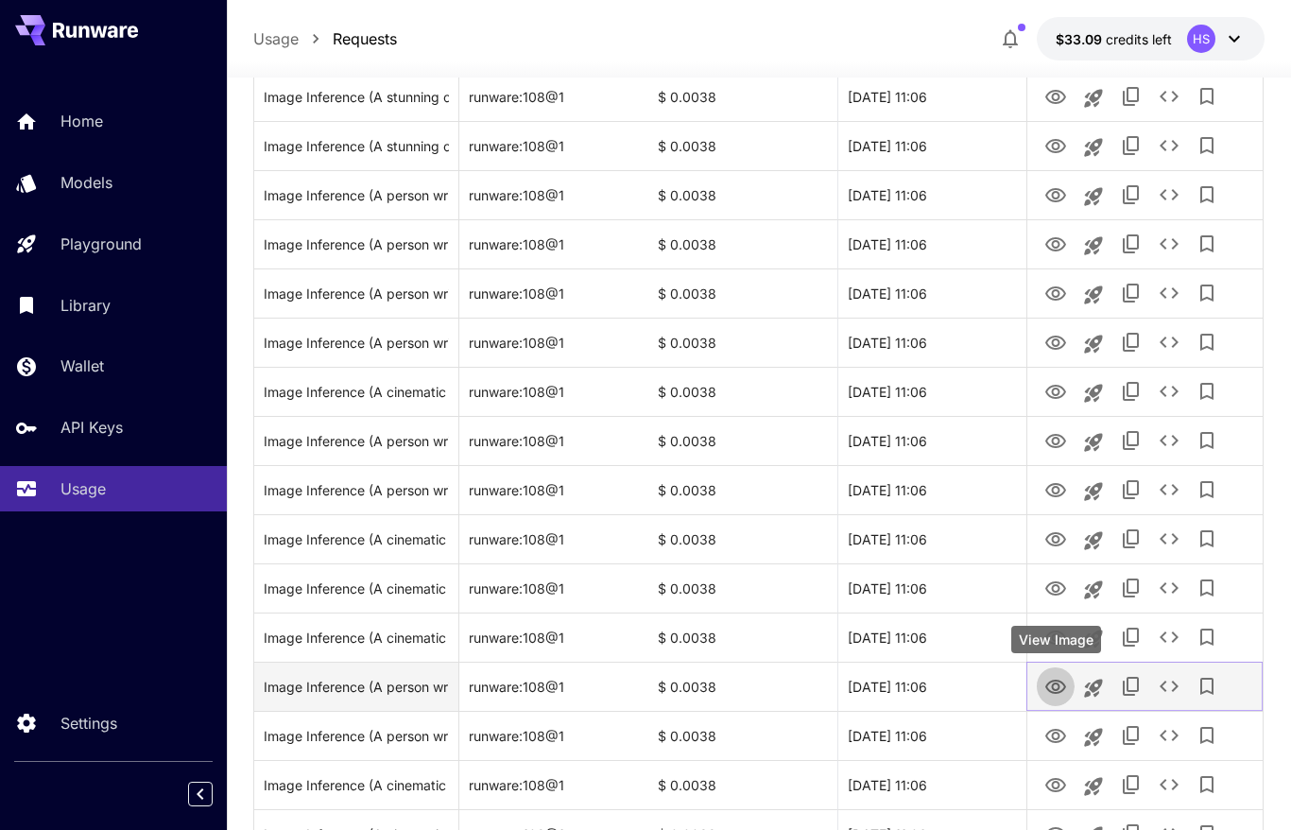
click at [1059, 700] on button "View Image" at bounding box center [1056, 686] width 38 height 39
click at [1054, 696] on icon "View Image" at bounding box center [1056, 687] width 23 height 23
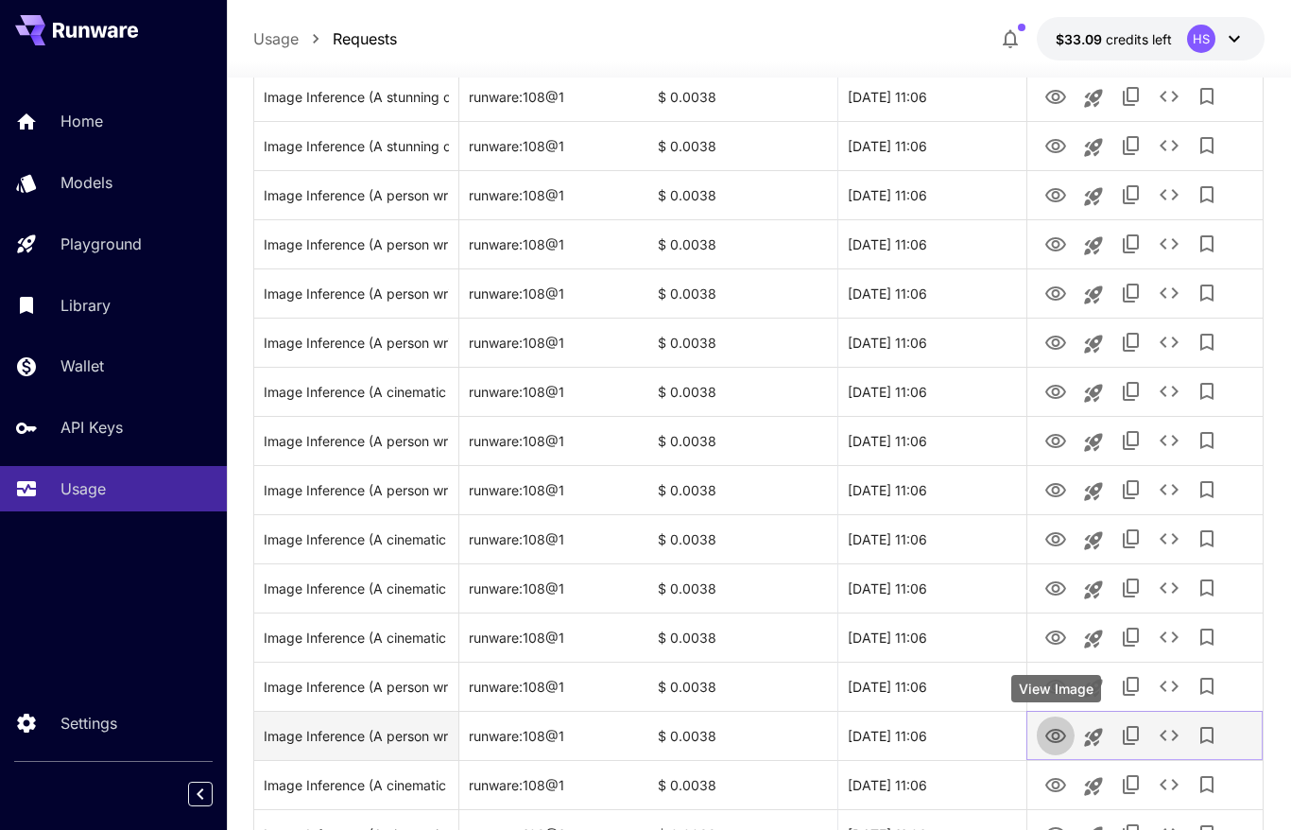
click at [1053, 739] on icon "View Image" at bounding box center [1056, 736] width 23 height 23
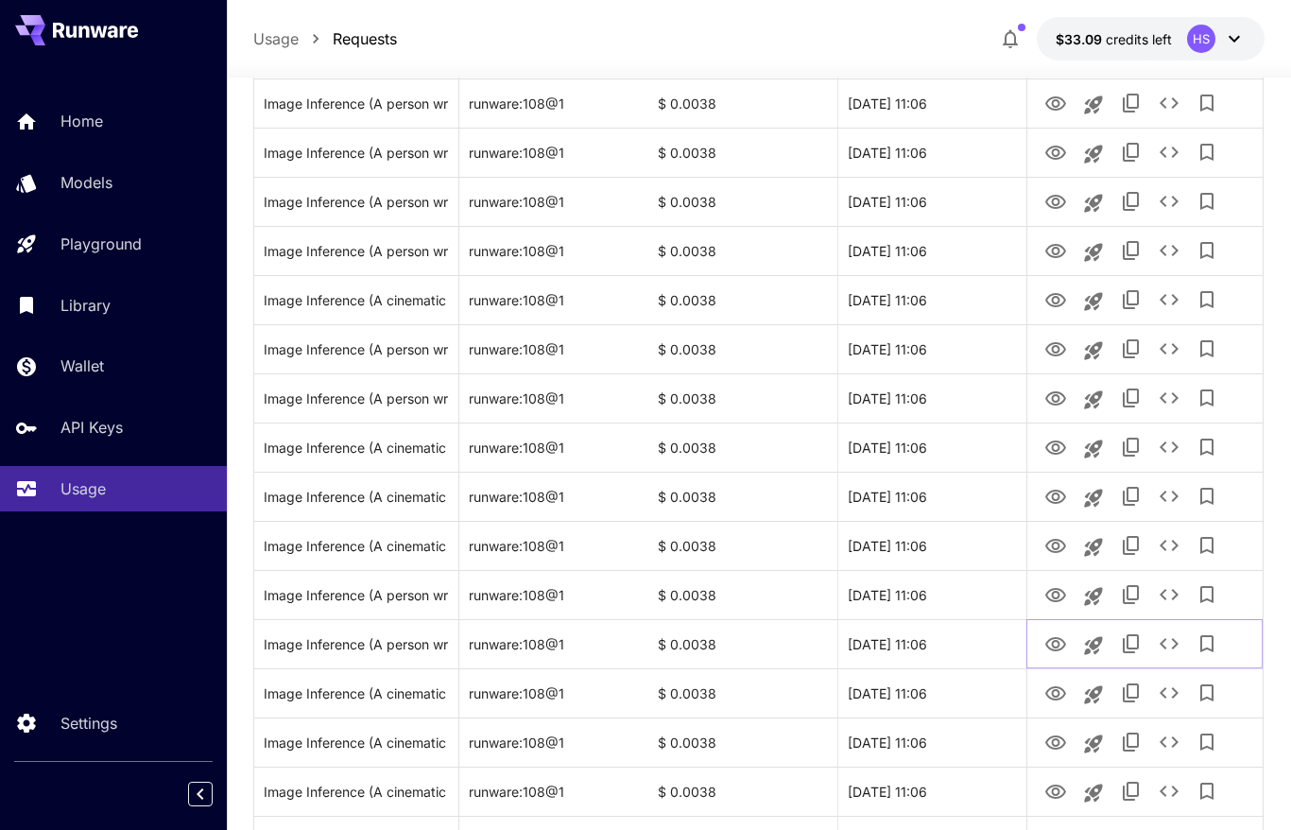
scroll to position [2106, 0]
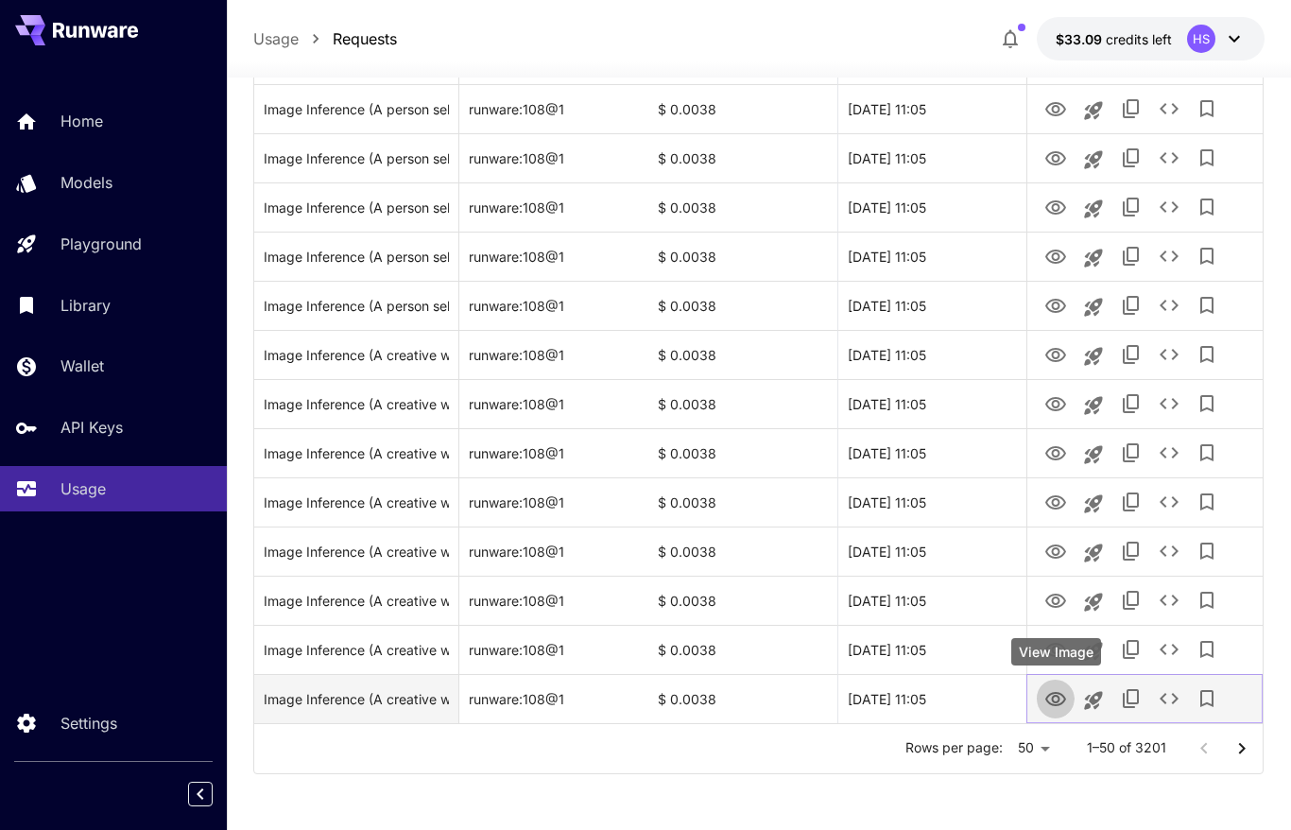
click at [1052, 691] on icon "View Image" at bounding box center [1056, 699] width 23 height 23
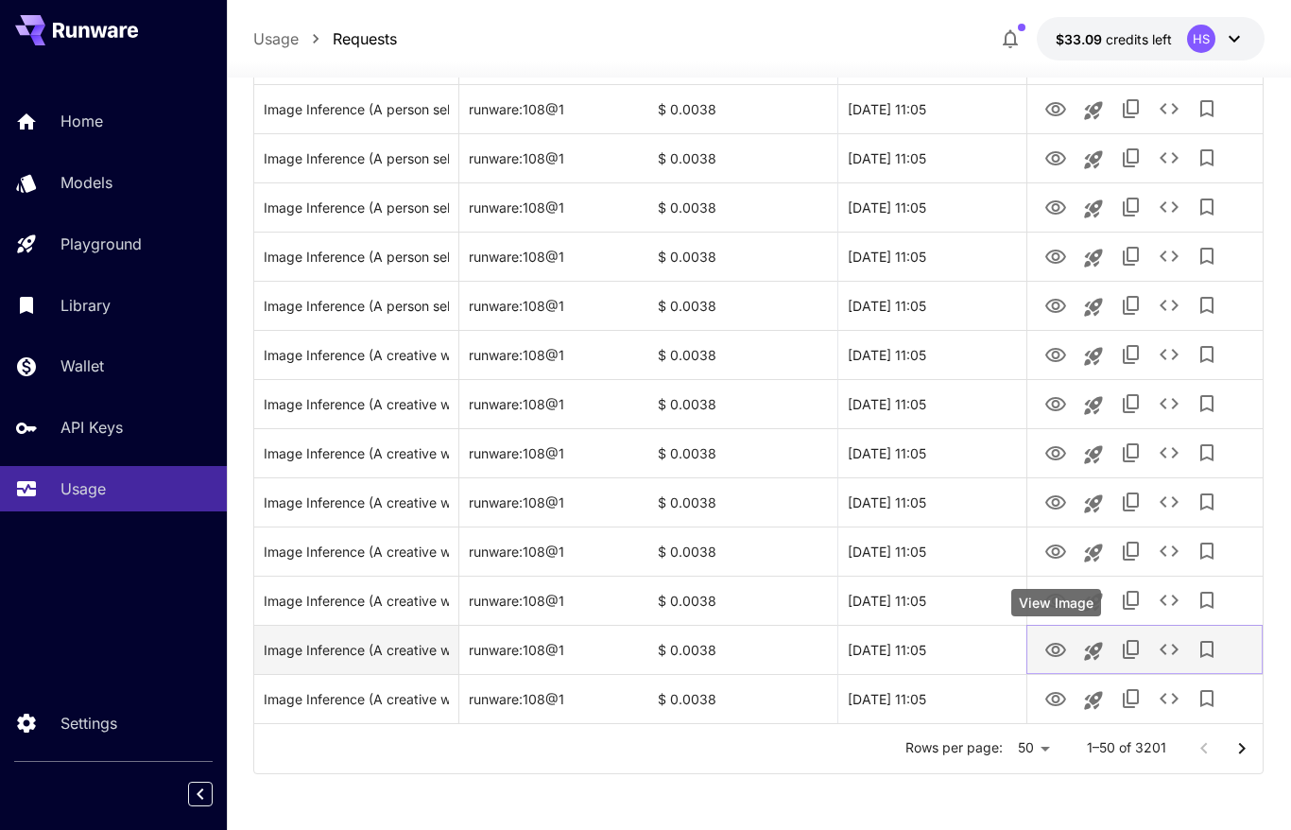
click at [1062, 648] on icon "View Image" at bounding box center [1056, 650] width 23 height 23
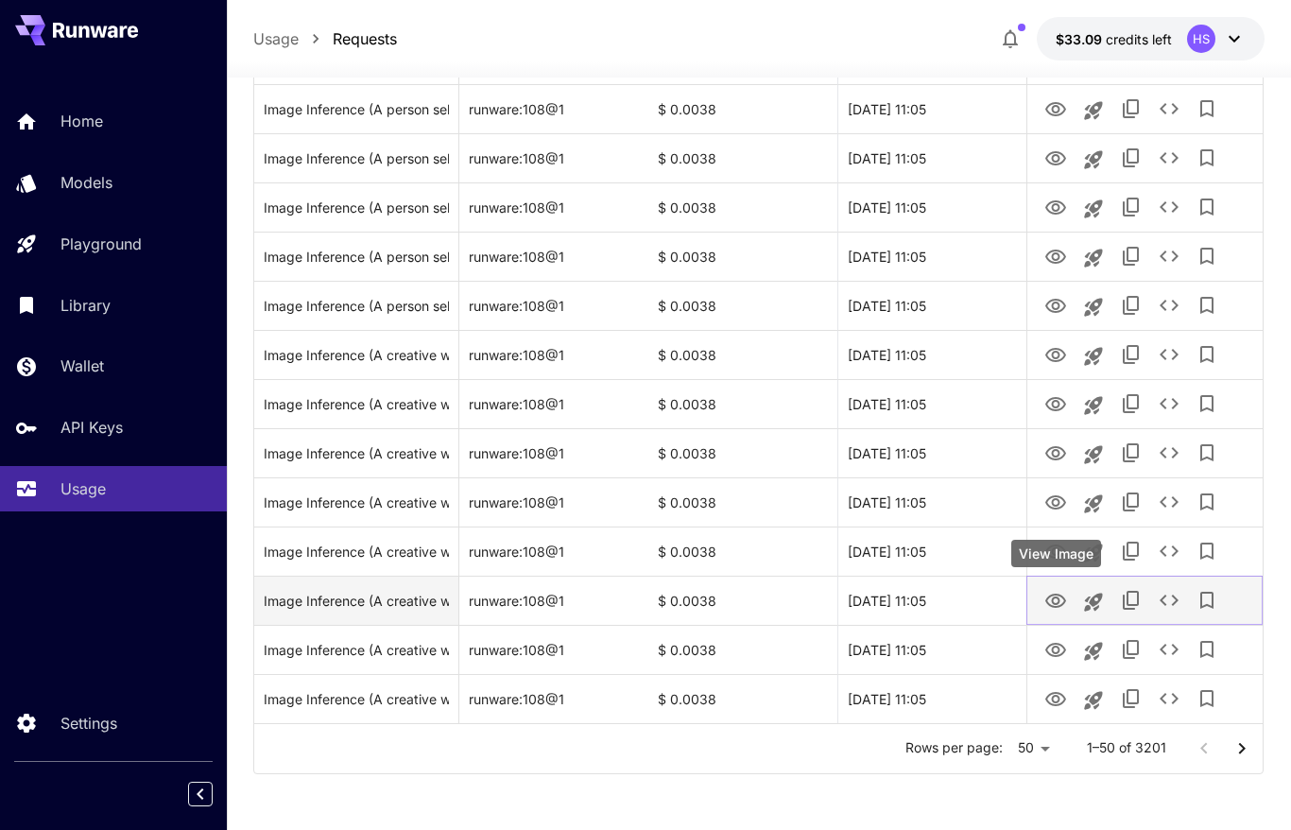
click at [1051, 597] on icon "View Image" at bounding box center [1056, 601] width 23 height 23
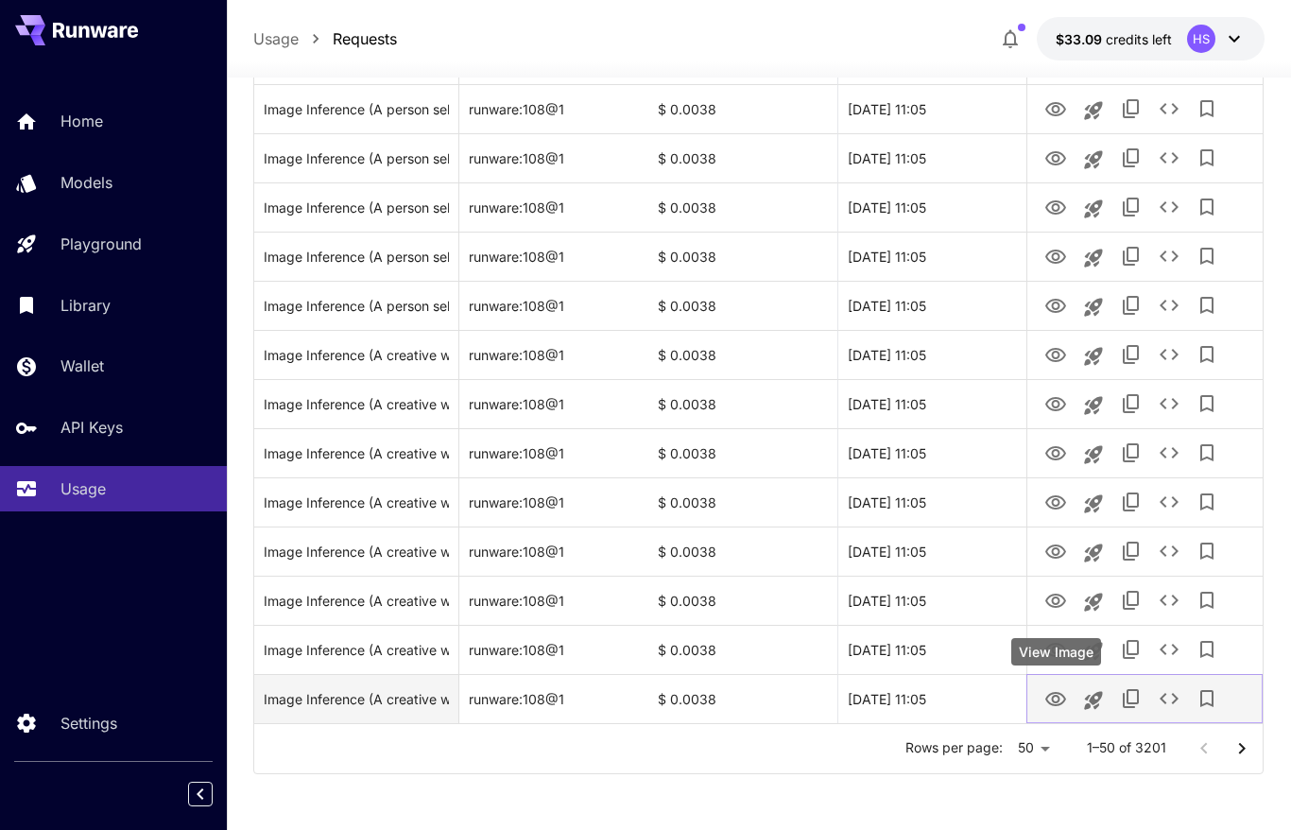
click at [1062, 696] on icon "View Image" at bounding box center [1056, 699] width 23 height 23
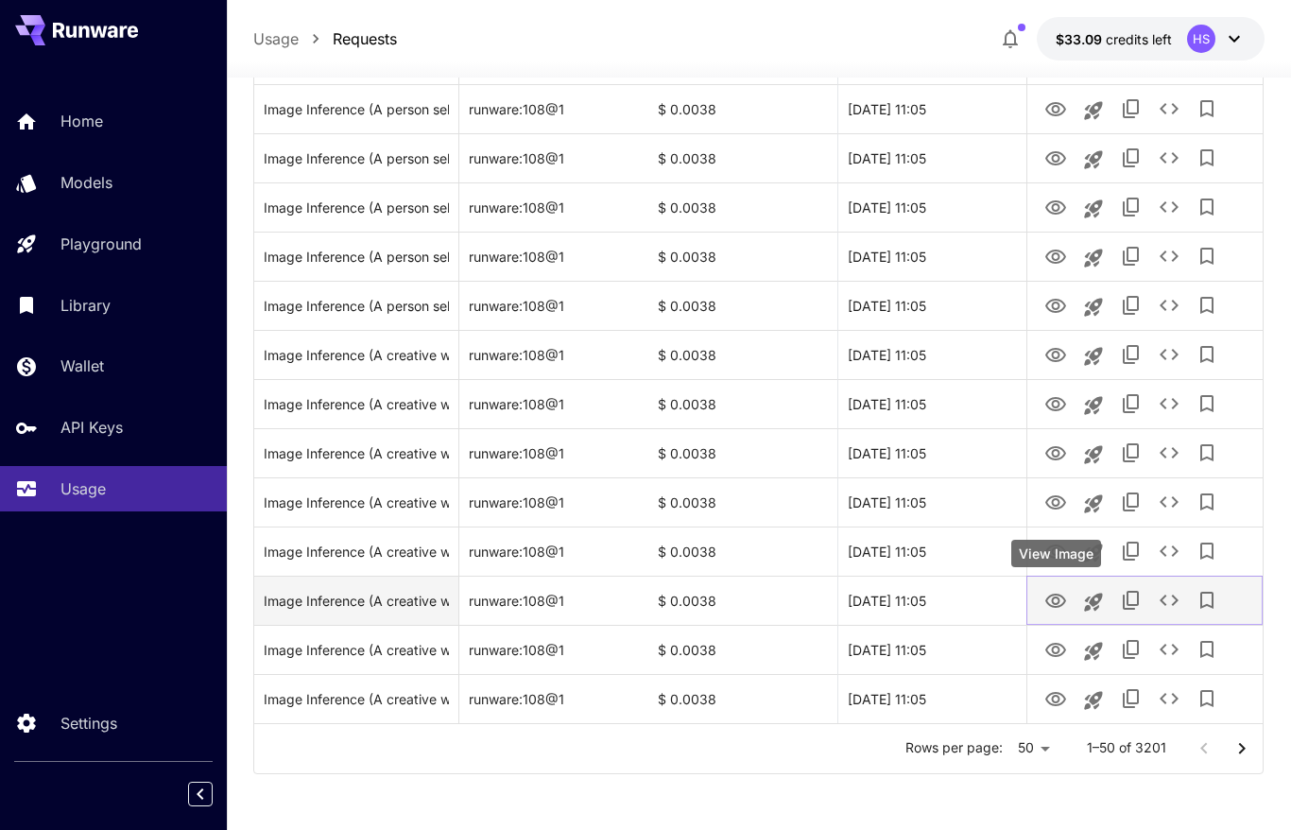
click at [1059, 605] on icon "View Image" at bounding box center [1056, 601] width 21 height 14
